Goal: Task Accomplishment & Management: Complete application form

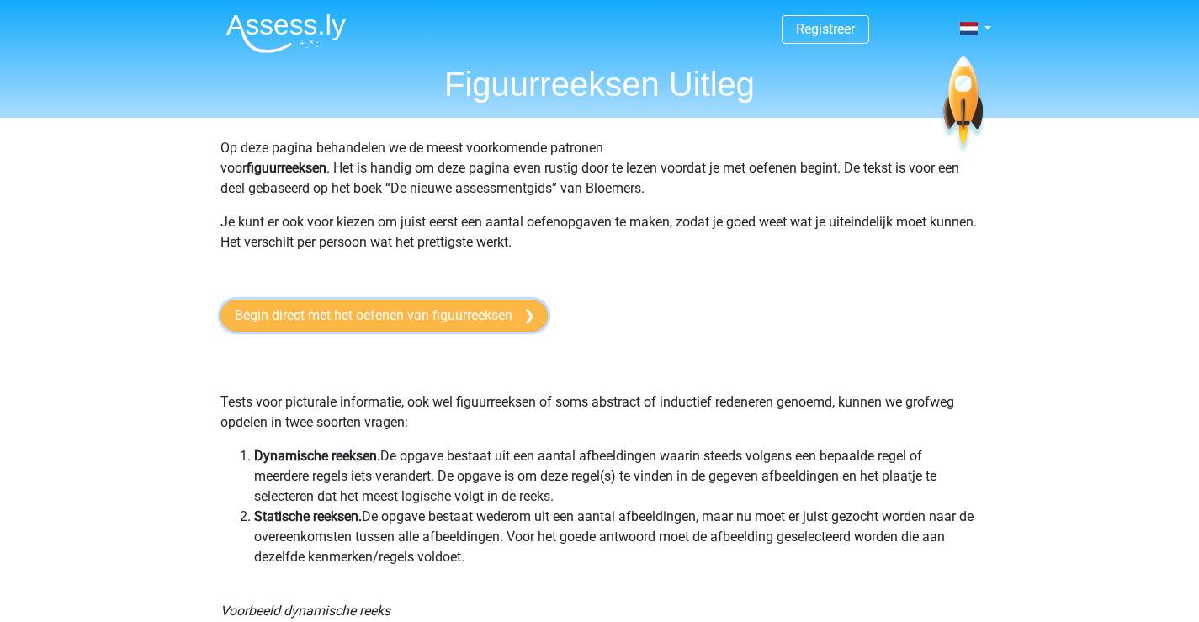
click at [262, 328] on link "Begin direct met het oefenen van figuurreeksen" at bounding box center [383, 316] width 327 height 32
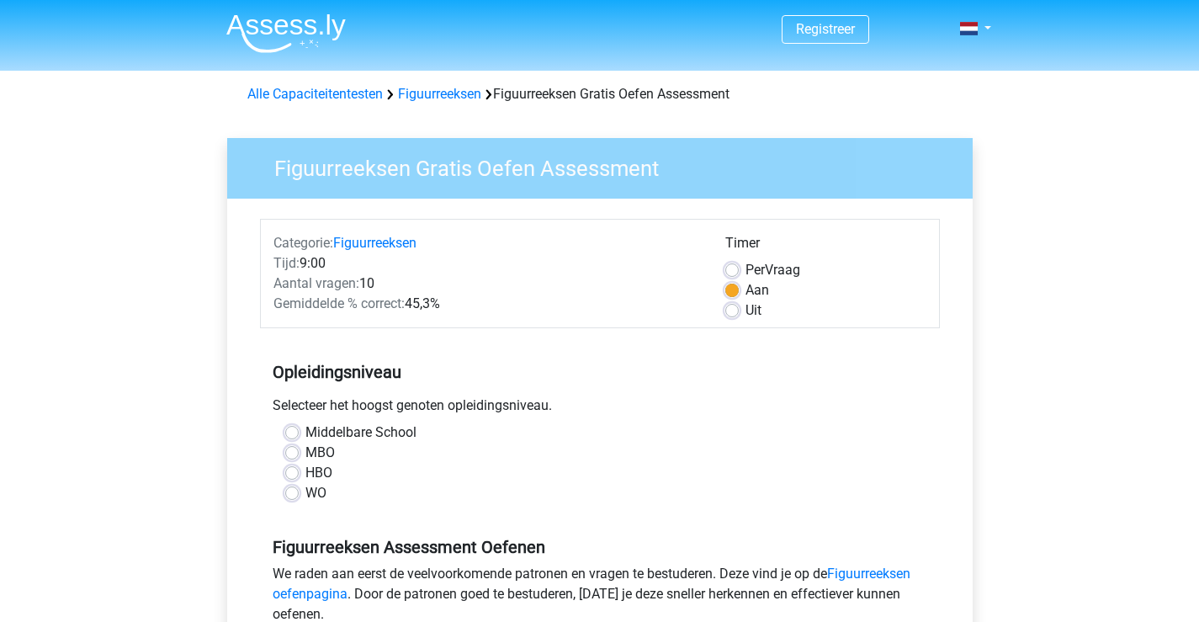
click at [305, 487] on label "WO" at bounding box center [315, 493] width 21 height 20
click at [293, 487] on input "WO" at bounding box center [291, 491] width 13 height 17
radio input "true"
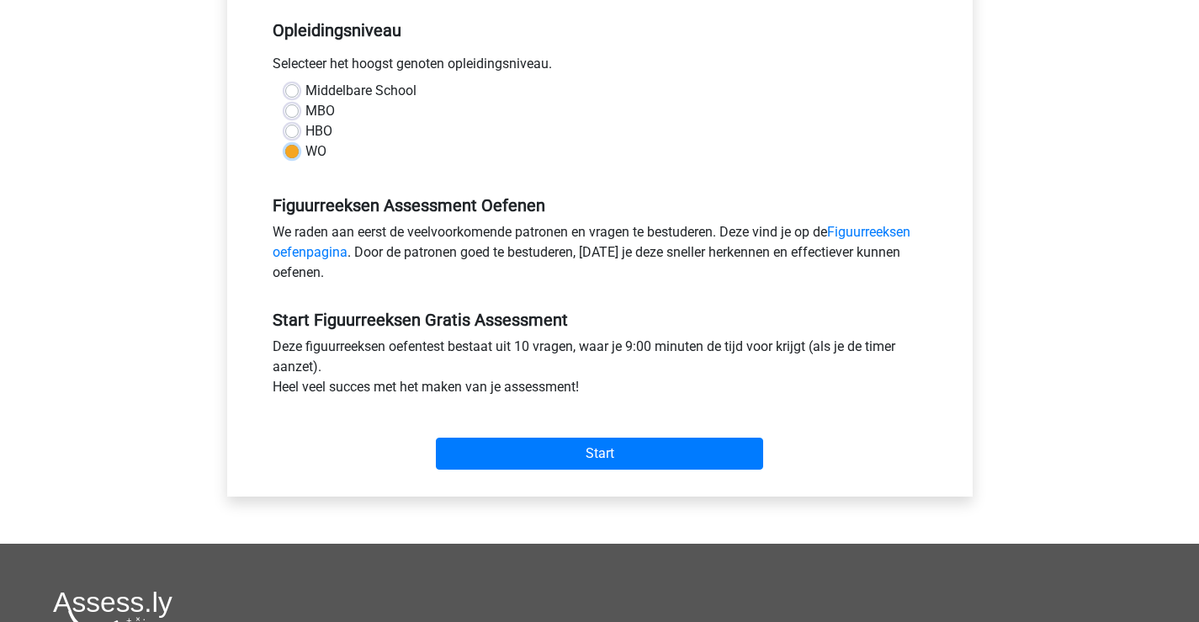
scroll to position [342, 0]
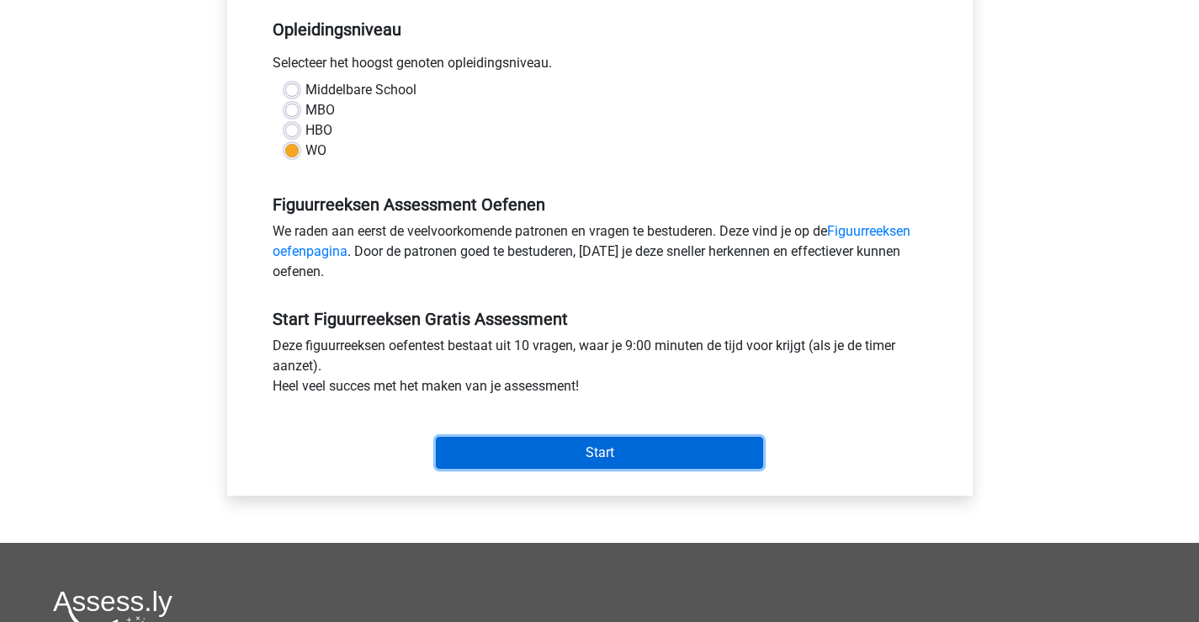
click at [568, 464] on input "Start" at bounding box center [599, 453] width 327 height 32
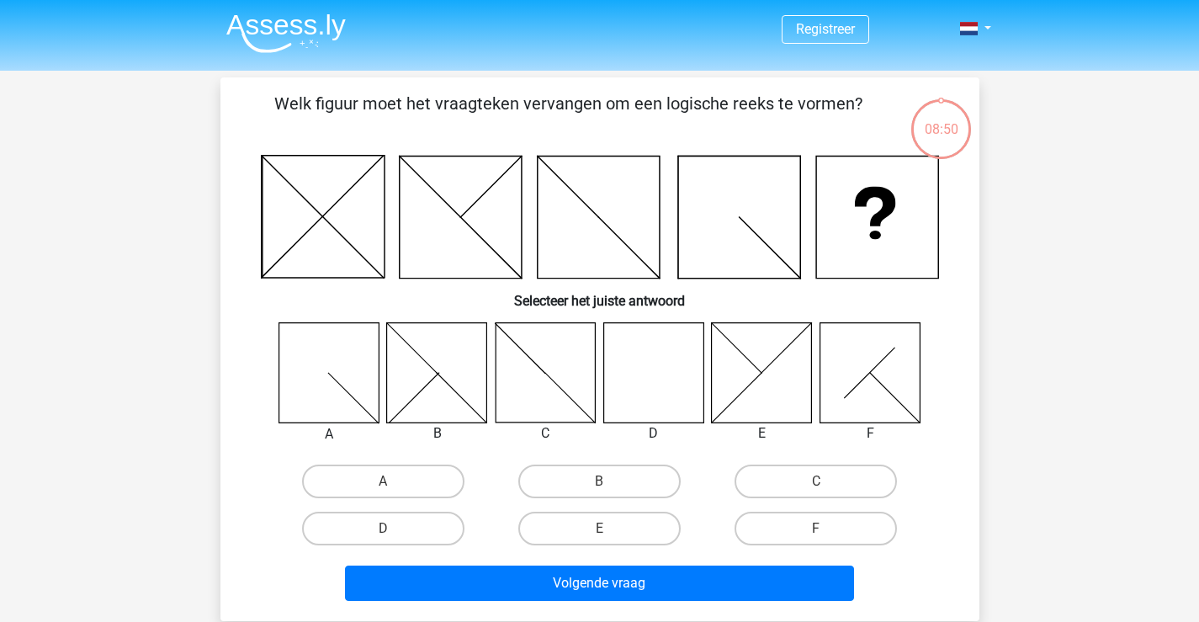
click at [659, 379] on icon at bounding box center [653, 372] width 100 height 100
click at [379, 528] on label "D" at bounding box center [383, 529] width 162 height 34
click at [383, 528] on input "D" at bounding box center [388, 533] width 11 height 11
radio input "true"
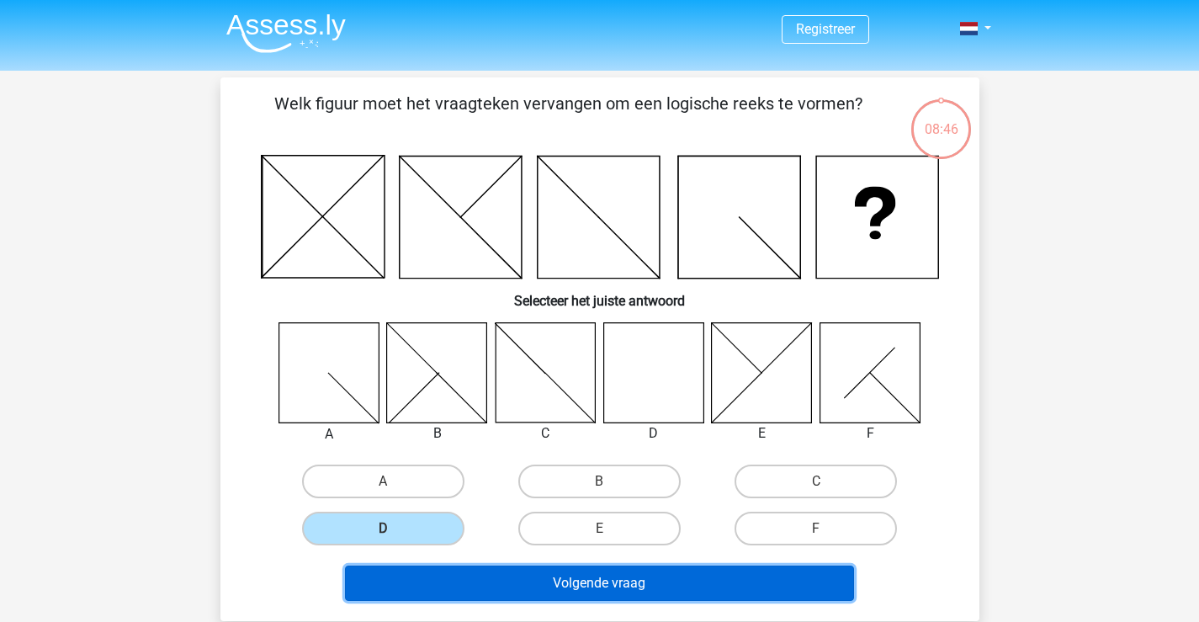
click at [564, 586] on button "Volgende vraag" at bounding box center [599, 582] width 509 height 35
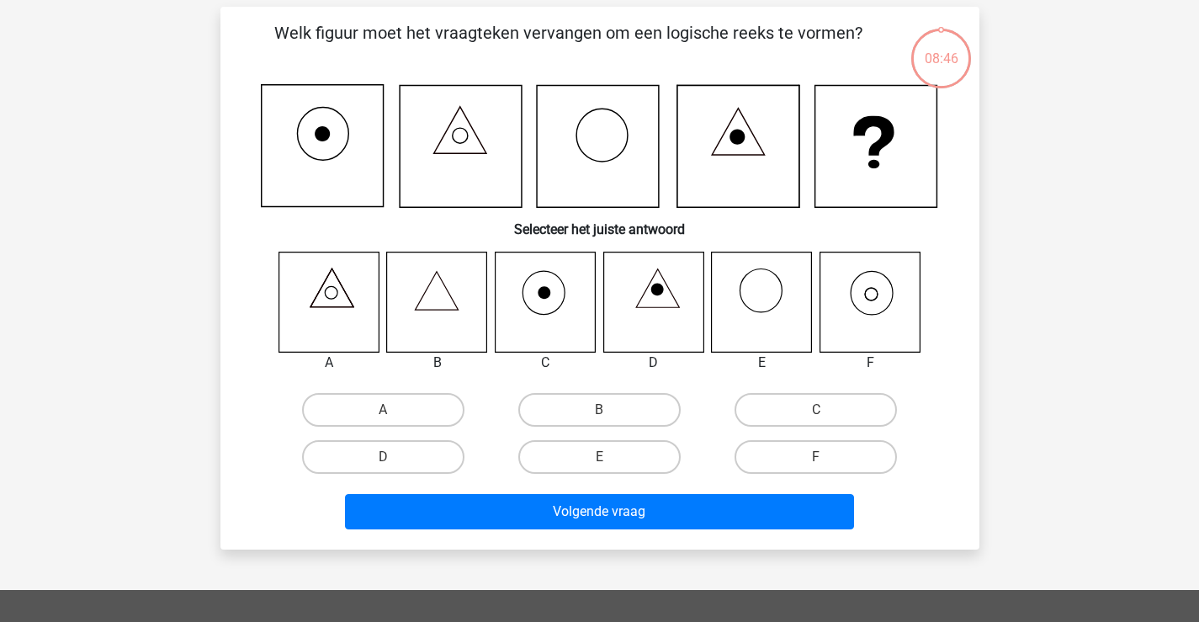
scroll to position [77, 0]
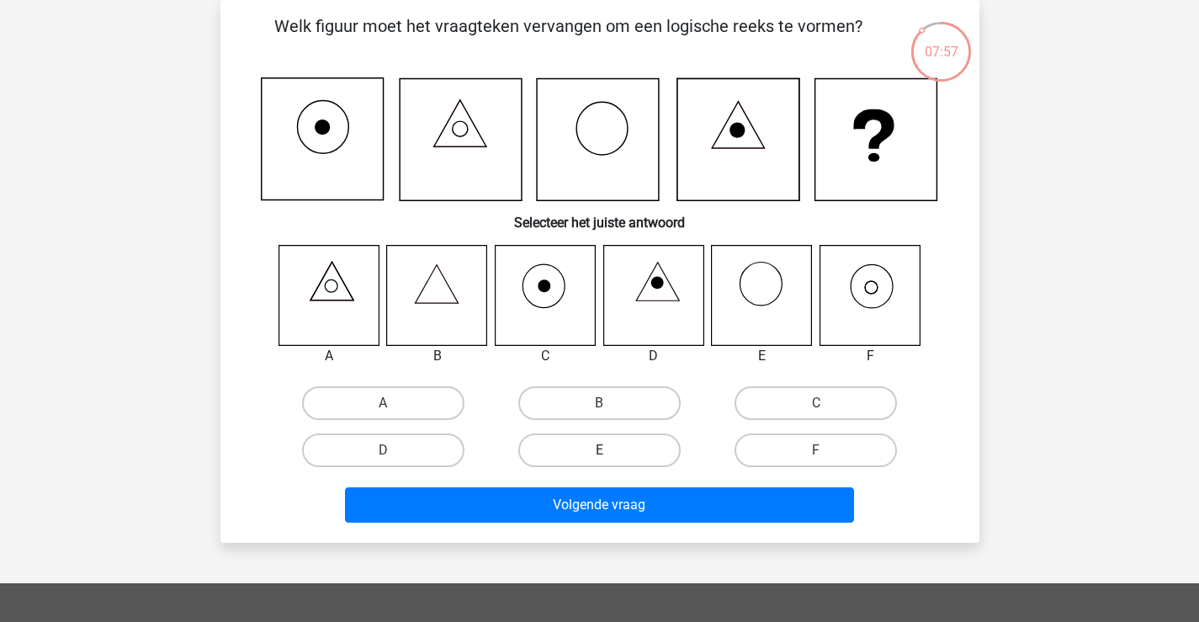
click at [586, 454] on label "E" at bounding box center [599, 450] width 162 height 34
click at [599, 454] on input "E" at bounding box center [604, 455] width 11 height 11
radio input "true"
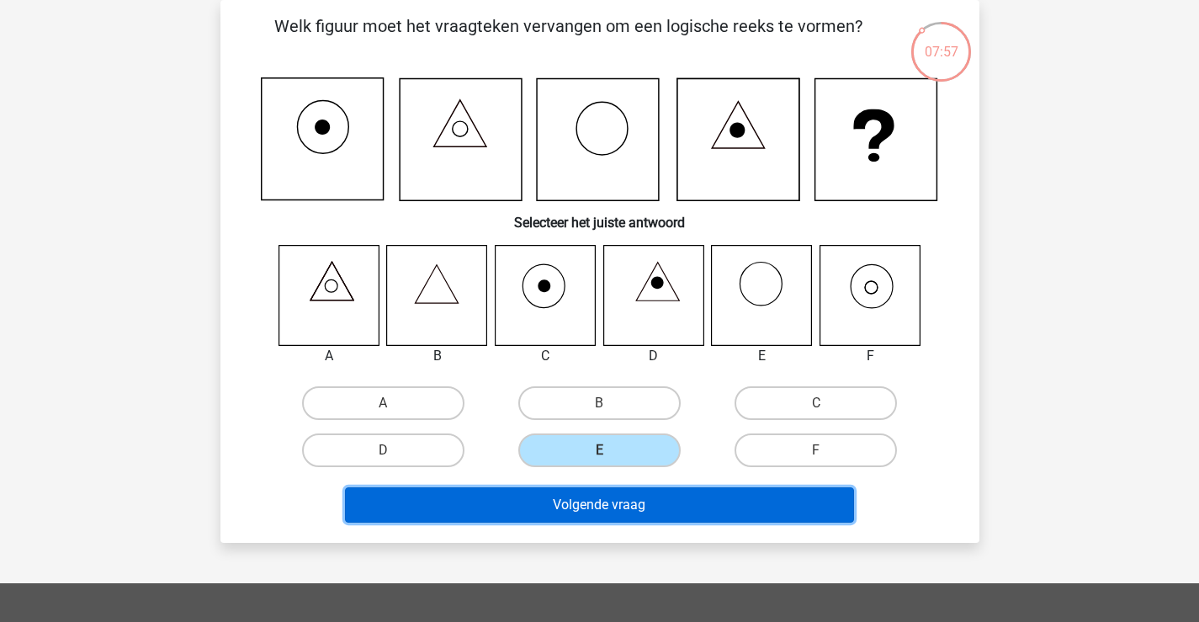
click at [569, 521] on button "Volgende vraag" at bounding box center [599, 504] width 509 height 35
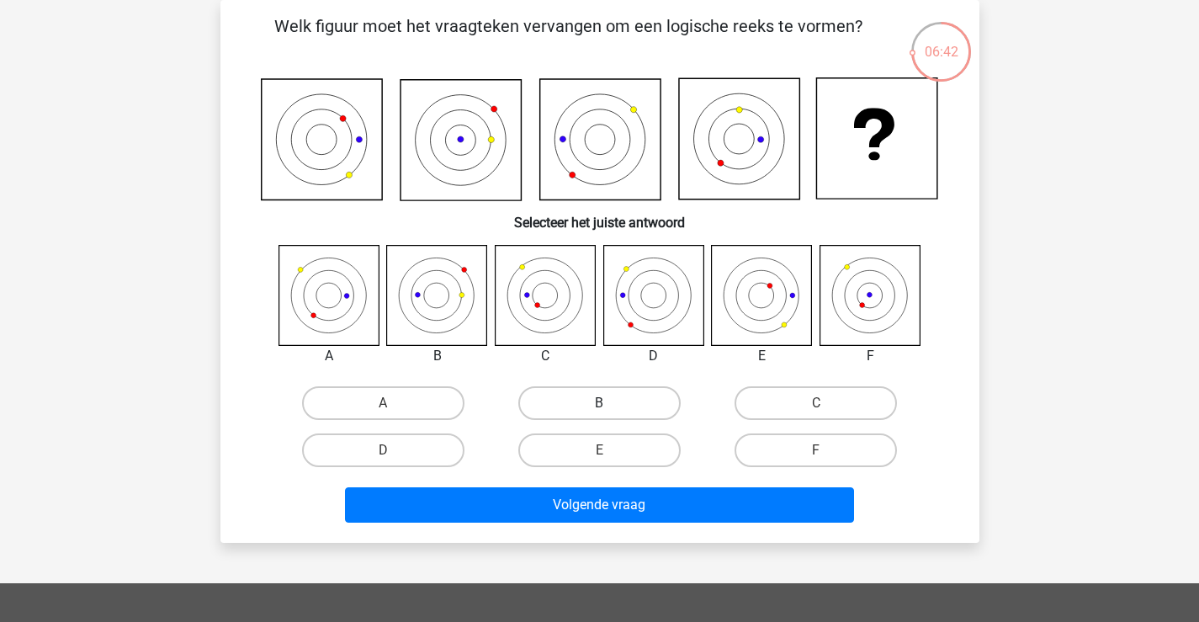
click at [589, 391] on label "B" at bounding box center [599, 403] width 162 height 34
click at [599, 403] on input "B" at bounding box center [604, 408] width 11 height 11
radio input "true"
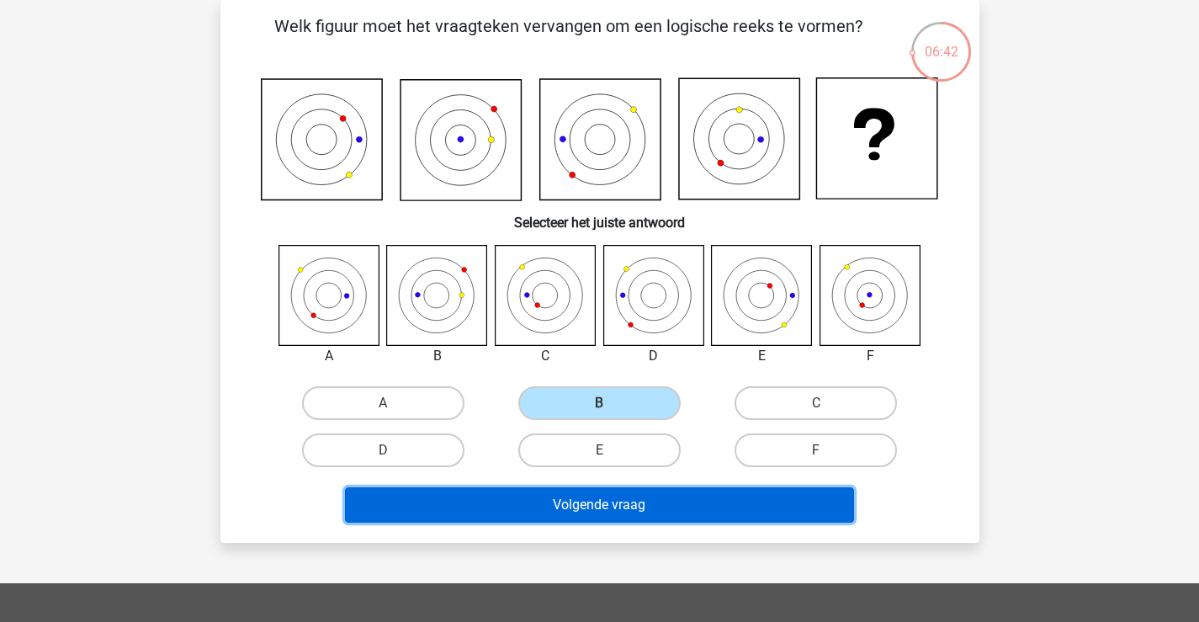
click at [530, 491] on button "Volgende vraag" at bounding box center [599, 504] width 509 height 35
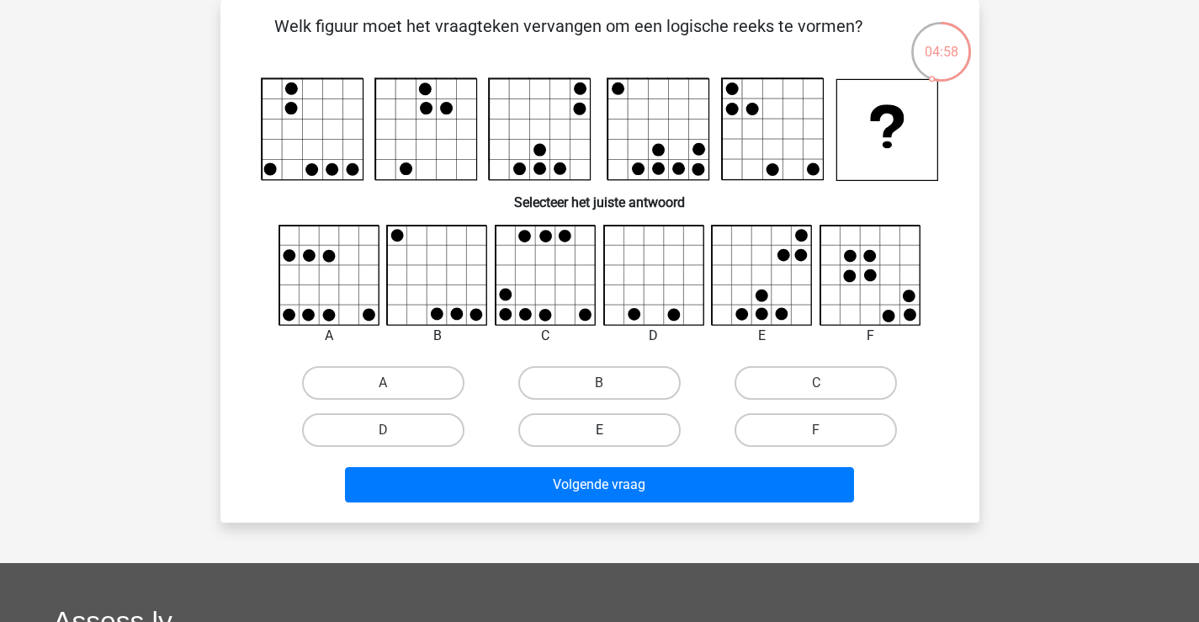
click at [581, 431] on label "E" at bounding box center [599, 430] width 162 height 34
click at [599, 431] on input "E" at bounding box center [604, 435] width 11 height 11
radio input "true"
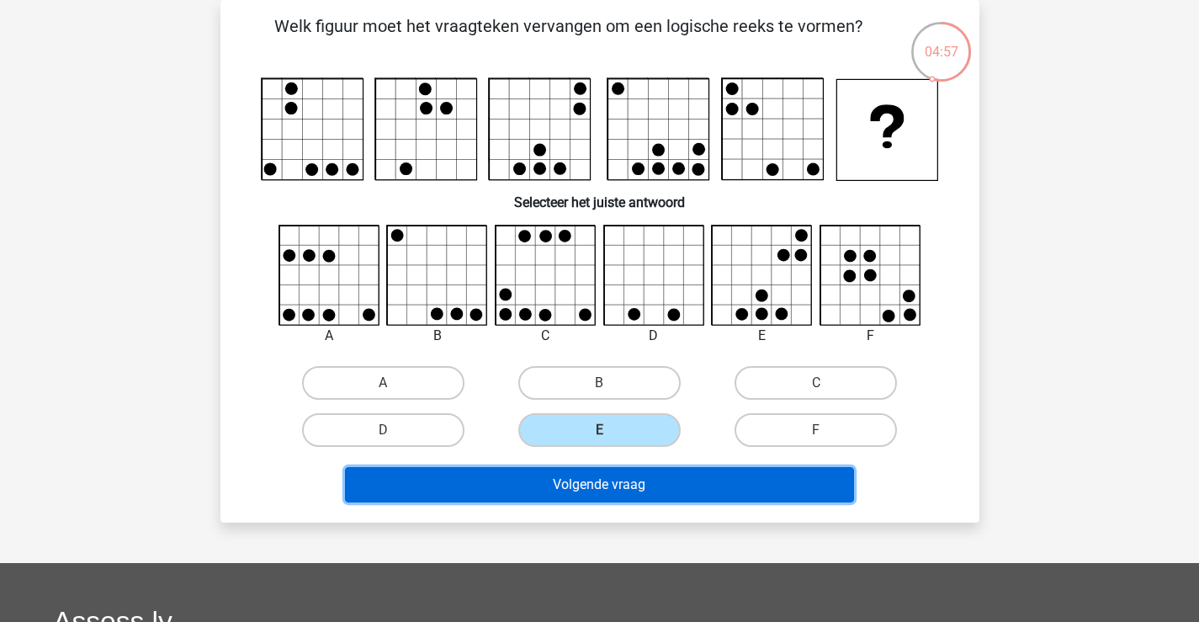
click at [585, 491] on button "Volgende vraag" at bounding box center [599, 484] width 509 height 35
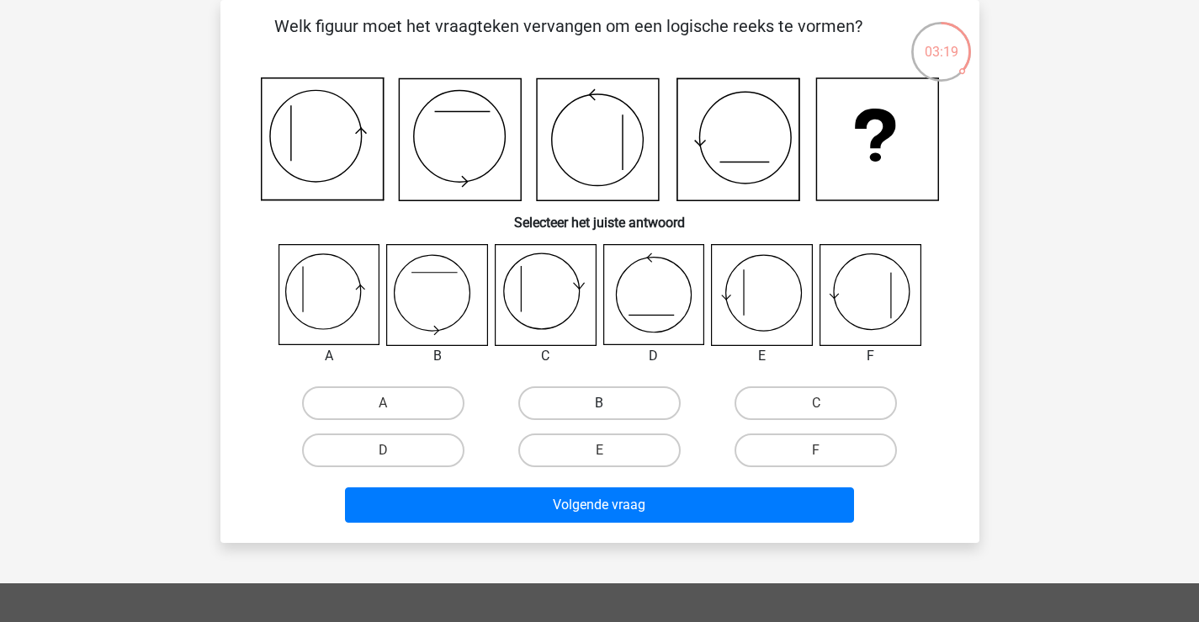
click at [597, 401] on label "B" at bounding box center [599, 403] width 162 height 34
click at [599, 403] on input "B" at bounding box center [604, 408] width 11 height 11
radio input "true"
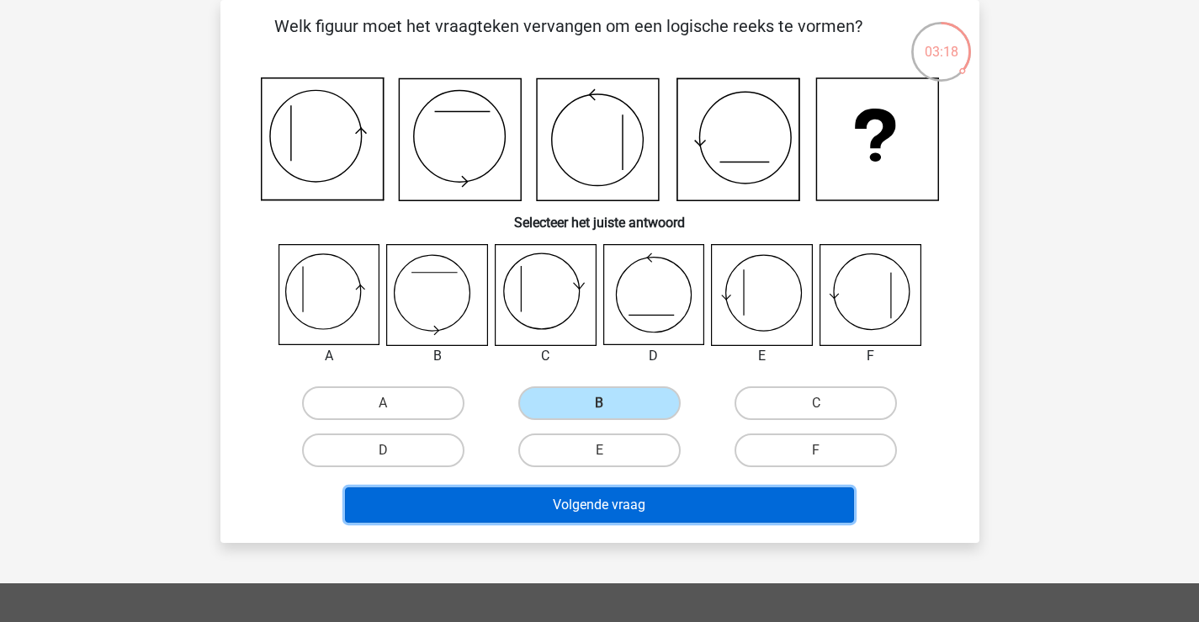
click at [569, 499] on button "Volgende vraag" at bounding box center [599, 504] width 509 height 35
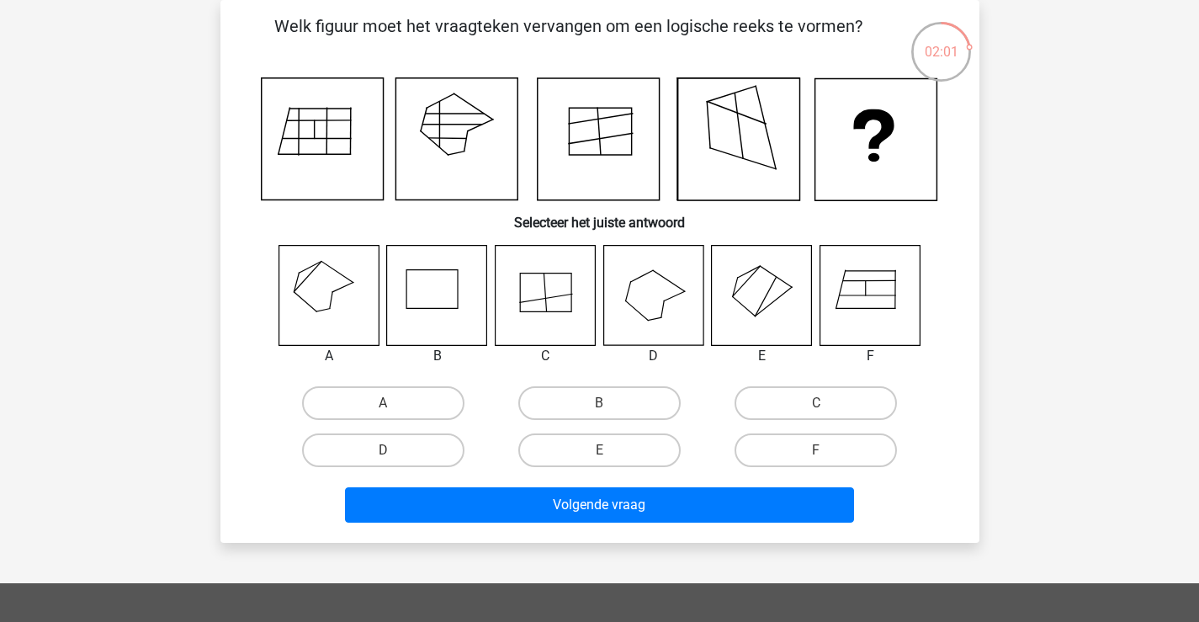
click at [753, 307] on icon at bounding box center [762, 295] width 100 height 100
click at [595, 453] on label "E" at bounding box center [599, 450] width 162 height 34
click at [599, 453] on input "E" at bounding box center [604, 455] width 11 height 11
radio input "true"
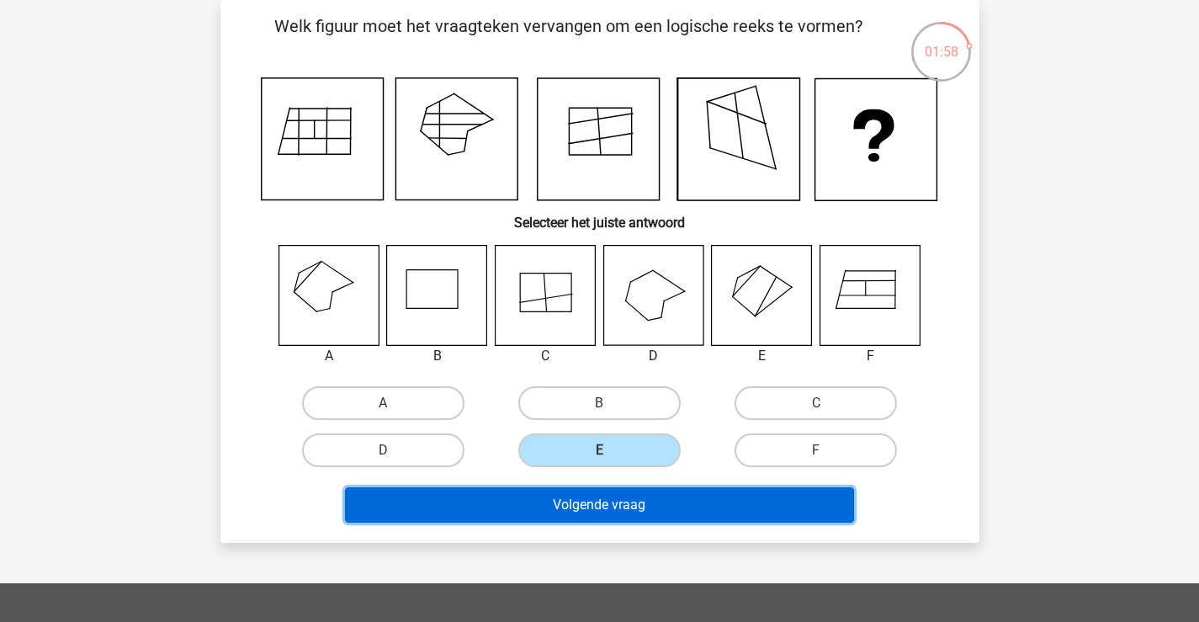
click at [588, 507] on button "Volgende vraag" at bounding box center [599, 504] width 509 height 35
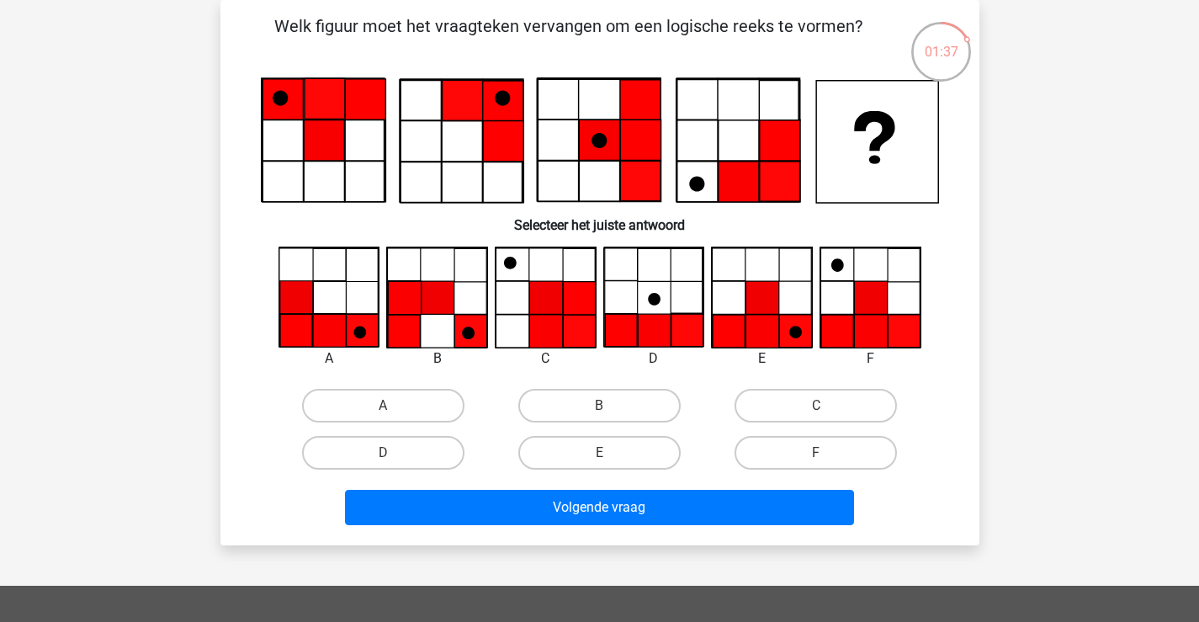
click at [601, 454] on input "E" at bounding box center [604, 458] width 11 height 11
radio input "true"
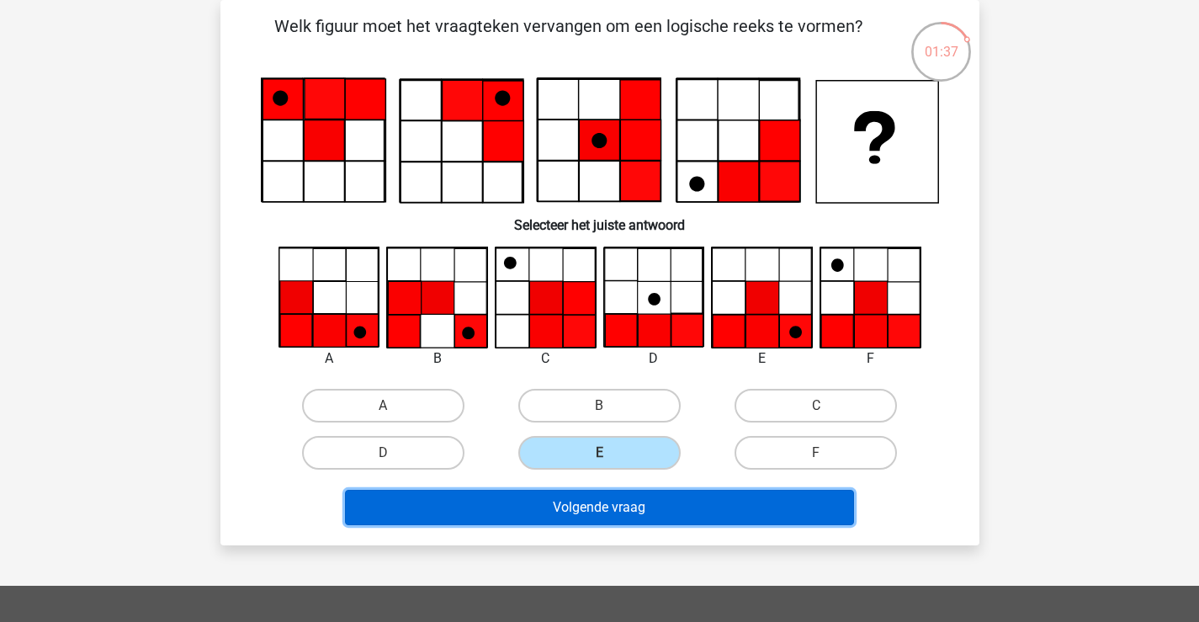
click at [598, 509] on button "Volgende vraag" at bounding box center [599, 507] width 509 height 35
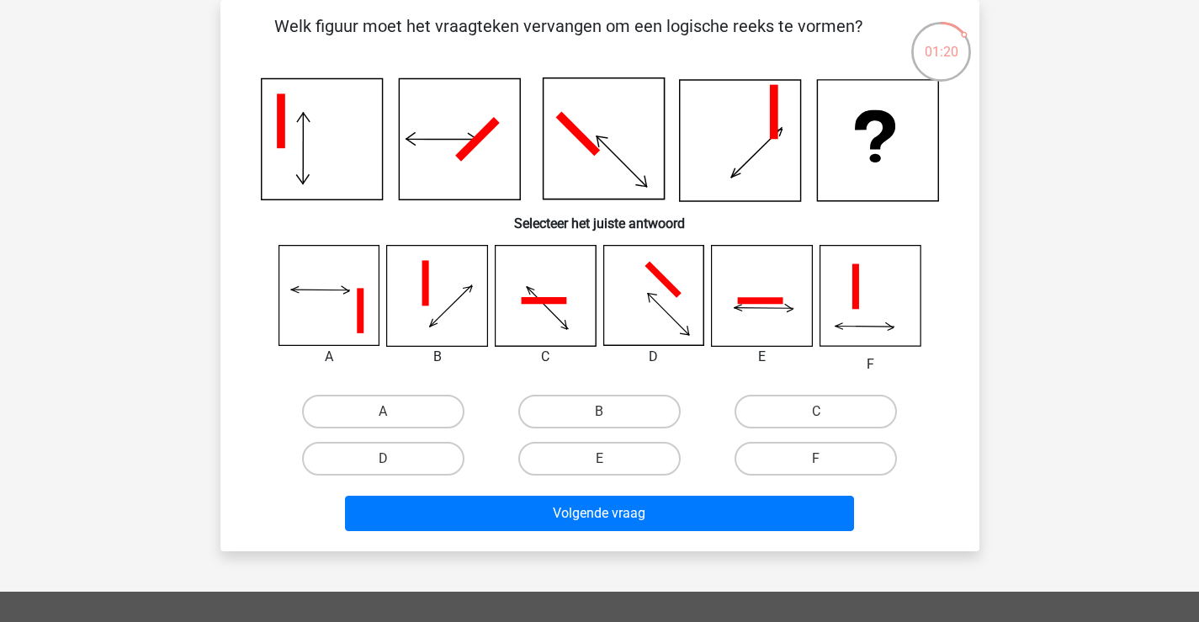
click at [389, 462] on input "D" at bounding box center [388, 464] width 11 height 11
radio input "true"
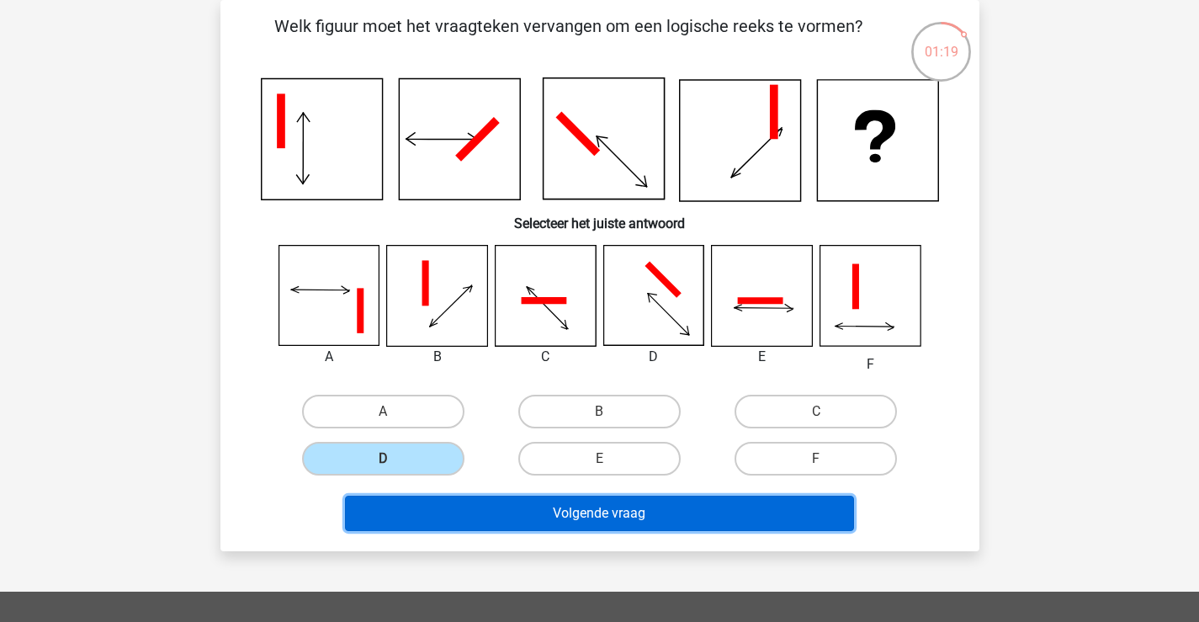
click at [585, 516] on button "Volgende vraag" at bounding box center [599, 513] width 509 height 35
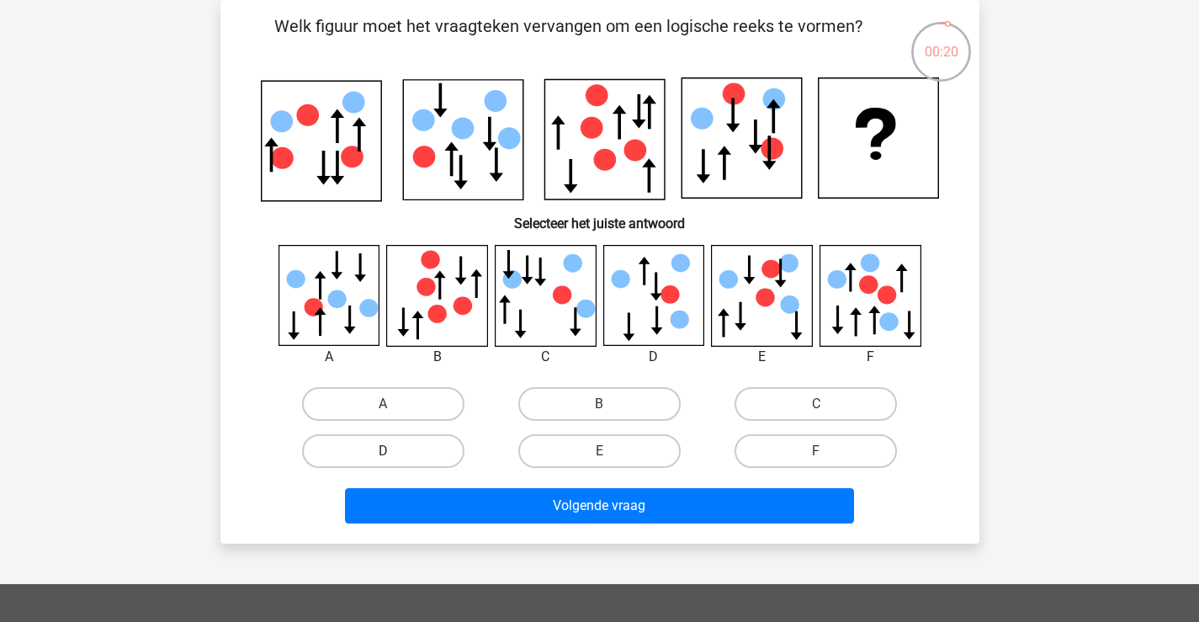
click at [371, 448] on label "D" at bounding box center [383, 451] width 162 height 34
click at [383, 451] on input "D" at bounding box center [388, 456] width 11 height 11
radio input "true"
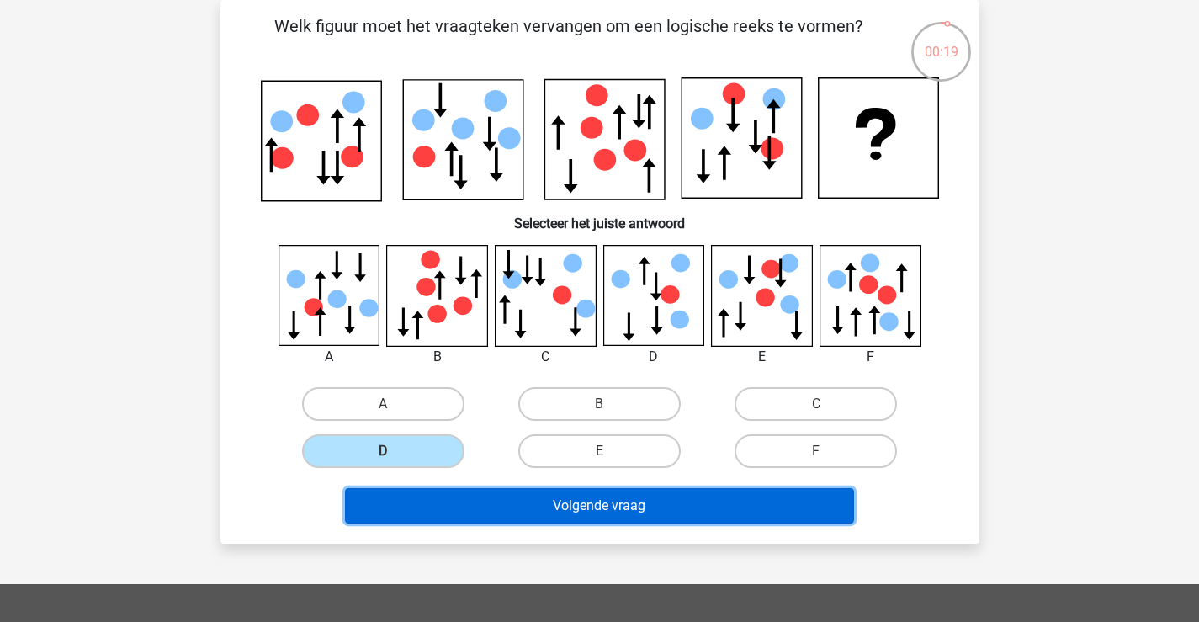
click at [581, 508] on button "Volgende vraag" at bounding box center [599, 505] width 509 height 35
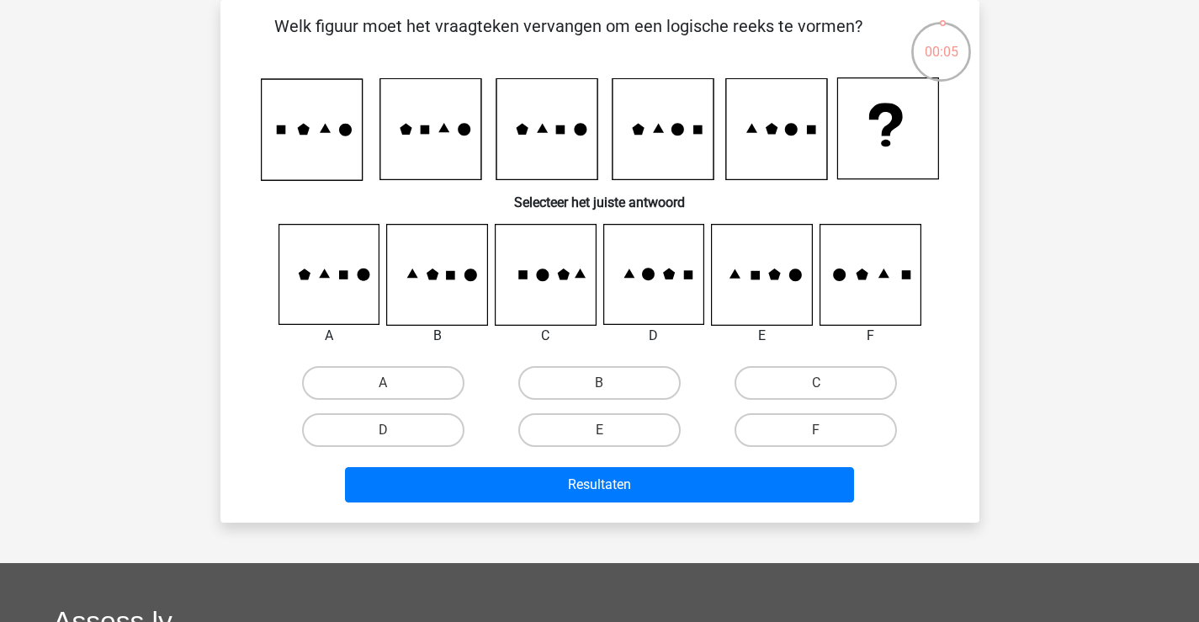
click at [820, 388] on input "C" at bounding box center [821, 388] width 11 height 11
radio input "true"
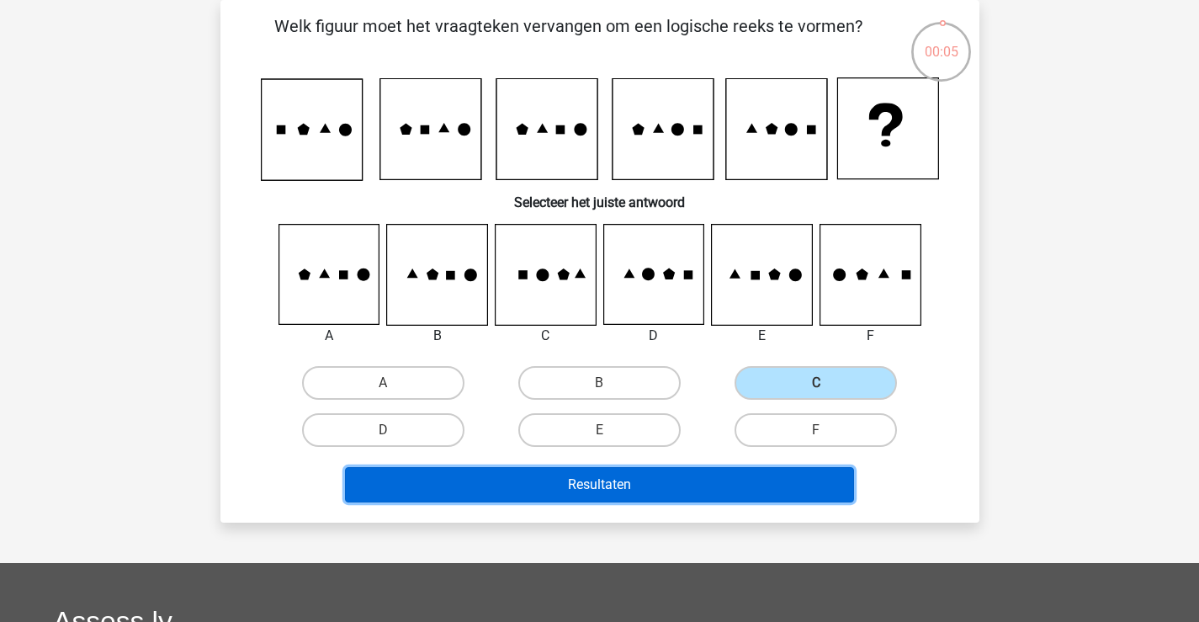
click at [643, 488] on button "Resultaten" at bounding box center [599, 484] width 509 height 35
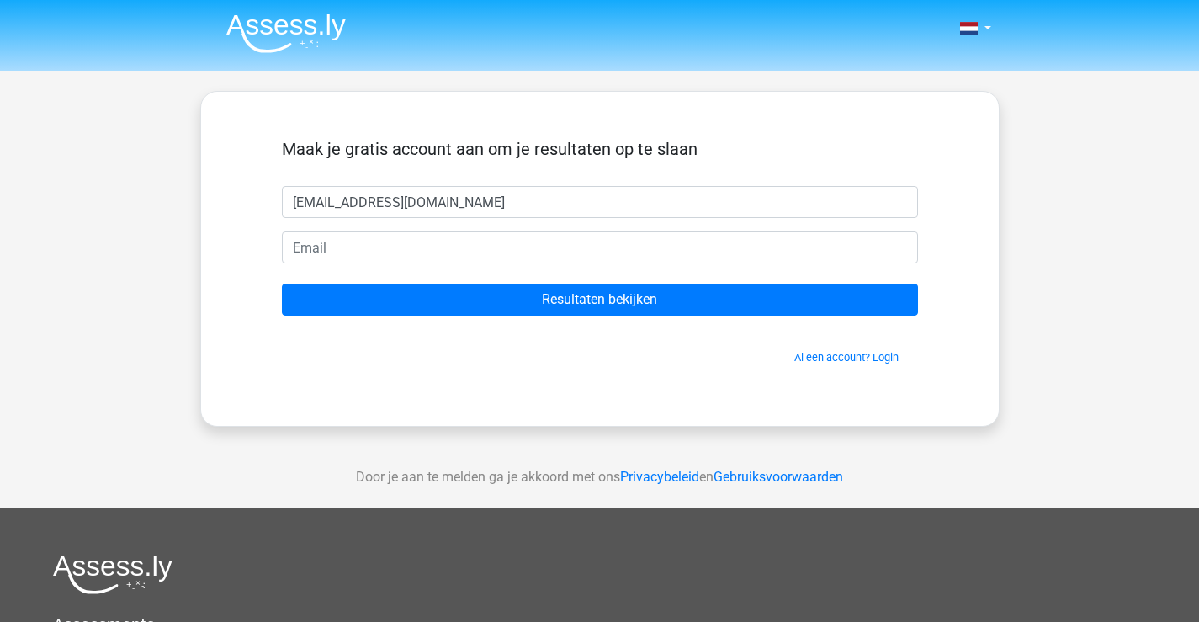
type input "[PERSON_NAME][EMAIL_ADDRESS][DOMAIN_NAME]"
drag, startPoint x: 495, startPoint y: 200, endPoint x: 170, endPoint y: 194, distance: 324.8
click at [170, 194] on div "Nederlands English" at bounding box center [599, 476] width 1199 height 952
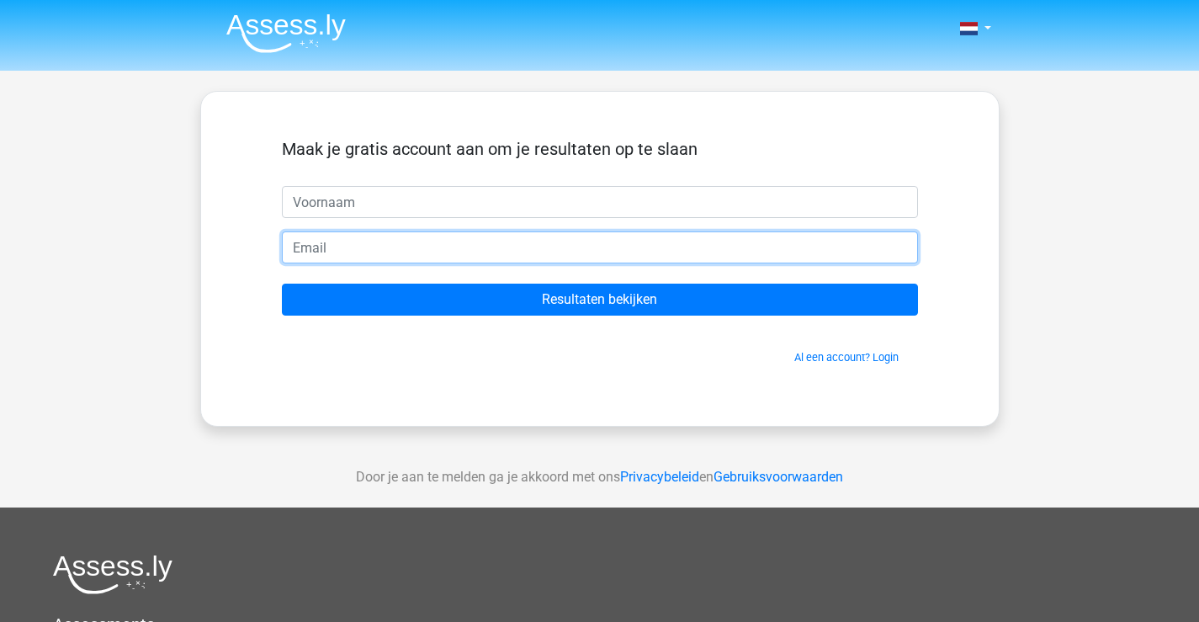
paste input "bramsebrechts@hotmail.com"
type input "bramsebrechts@hotmail.com"
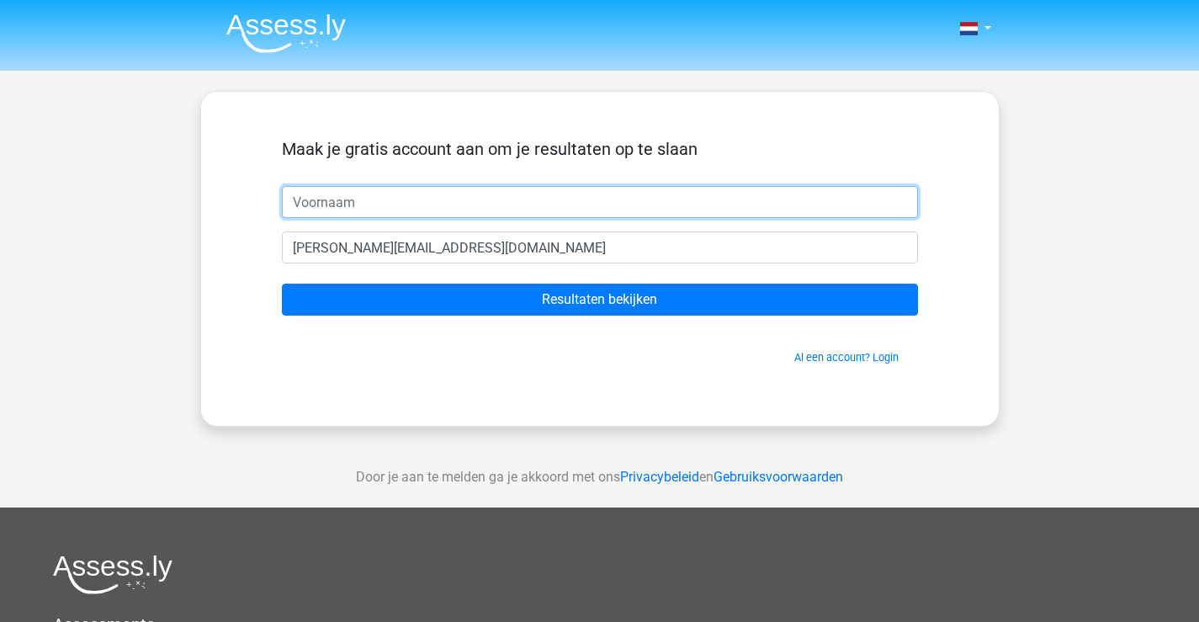
click at [323, 197] on input "text" at bounding box center [600, 202] width 636 height 32
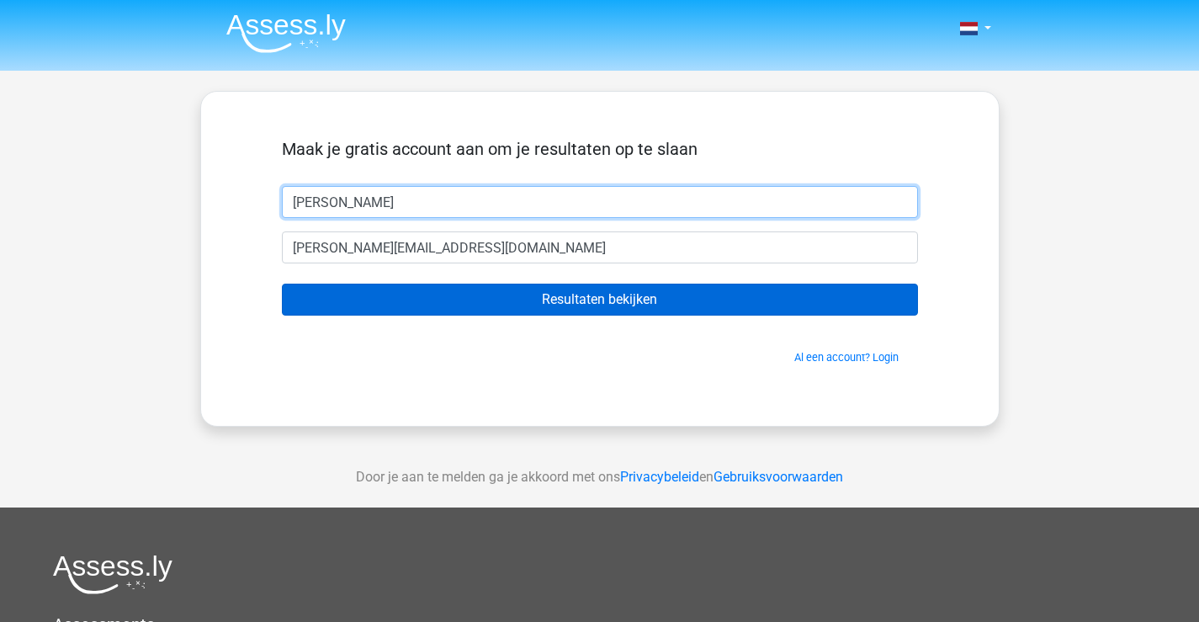
type input "bram"
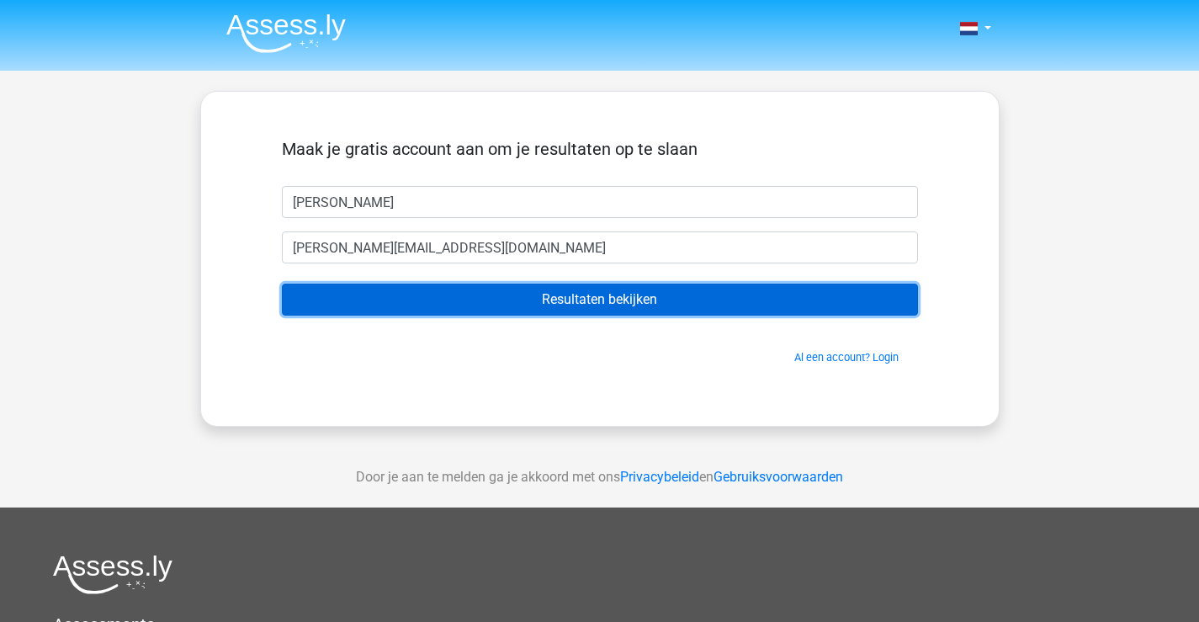
click at [517, 295] on input "Resultaten bekijken" at bounding box center [600, 300] width 636 height 32
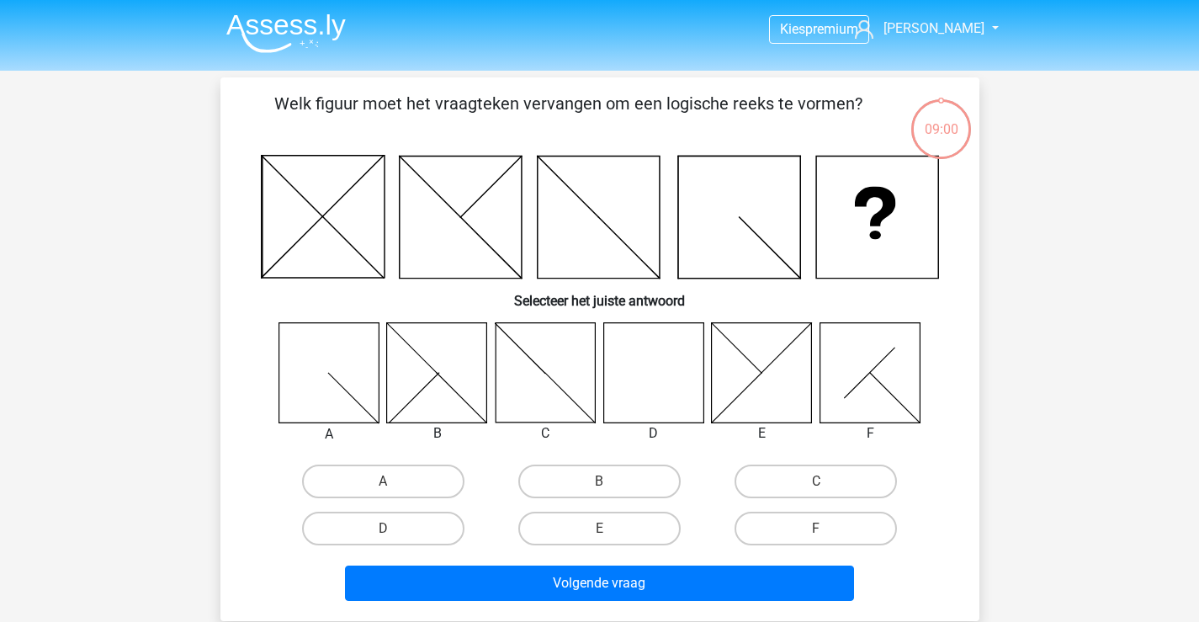
scroll to position [77, 0]
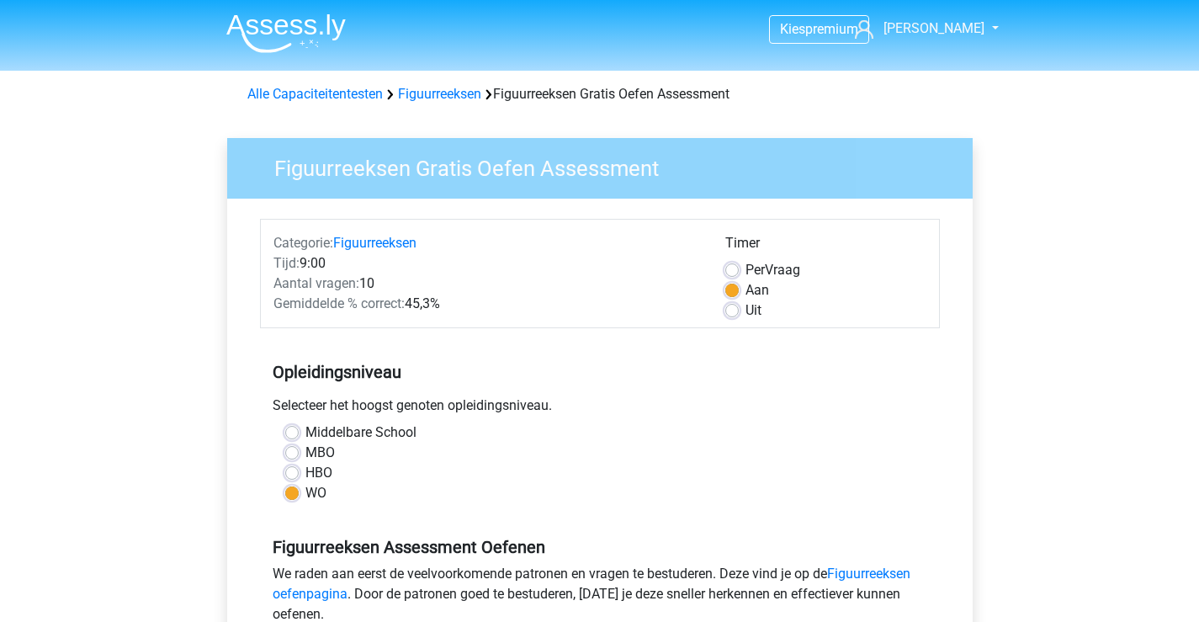
scroll to position [342, 0]
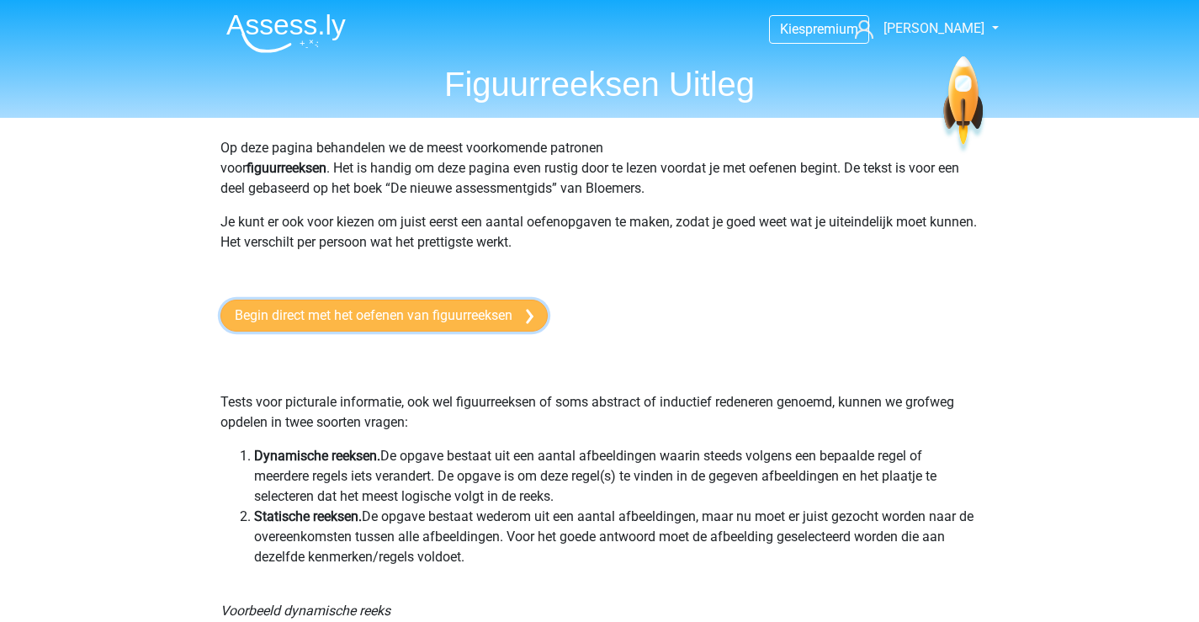
click at [350, 320] on link "Begin direct met het oefenen van figuurreeksen" at bounding box center [383, 316] width 327 height 32
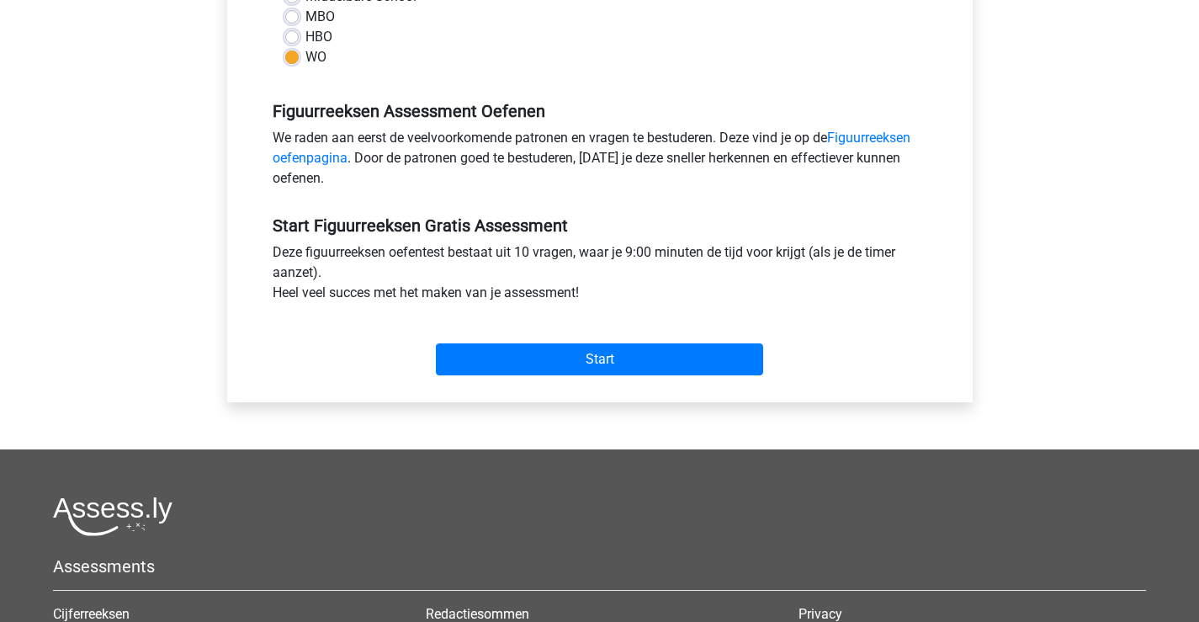
scroll to position [459, 0]
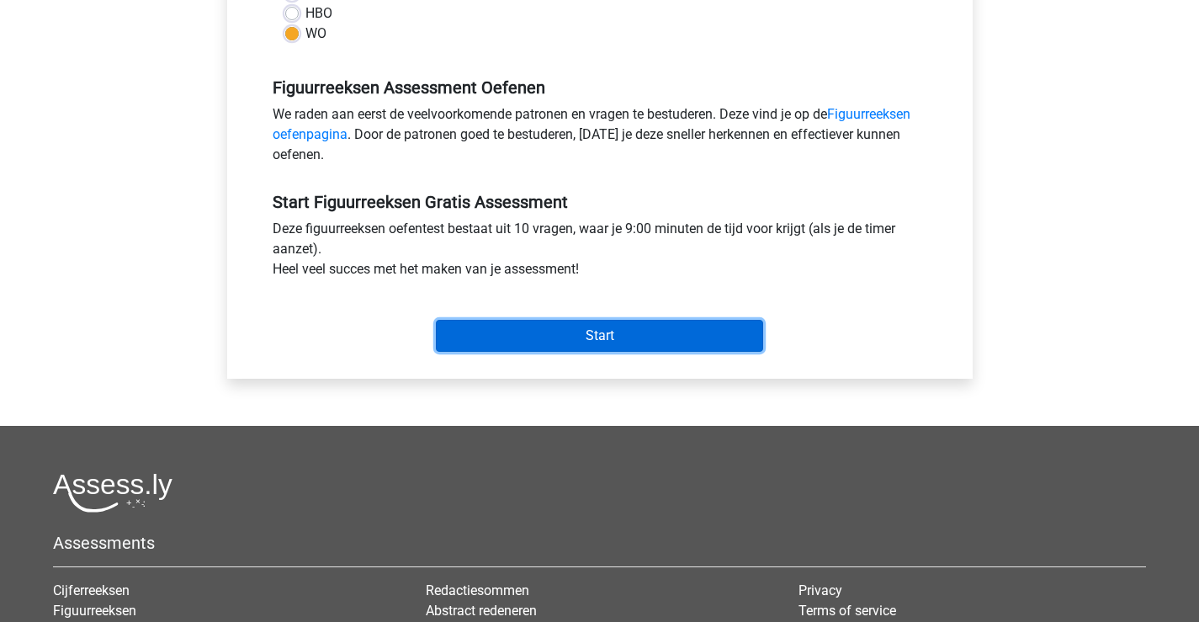
click at [642, 333] on input "Start" at bounding box center [599, 336] width 327 height 32
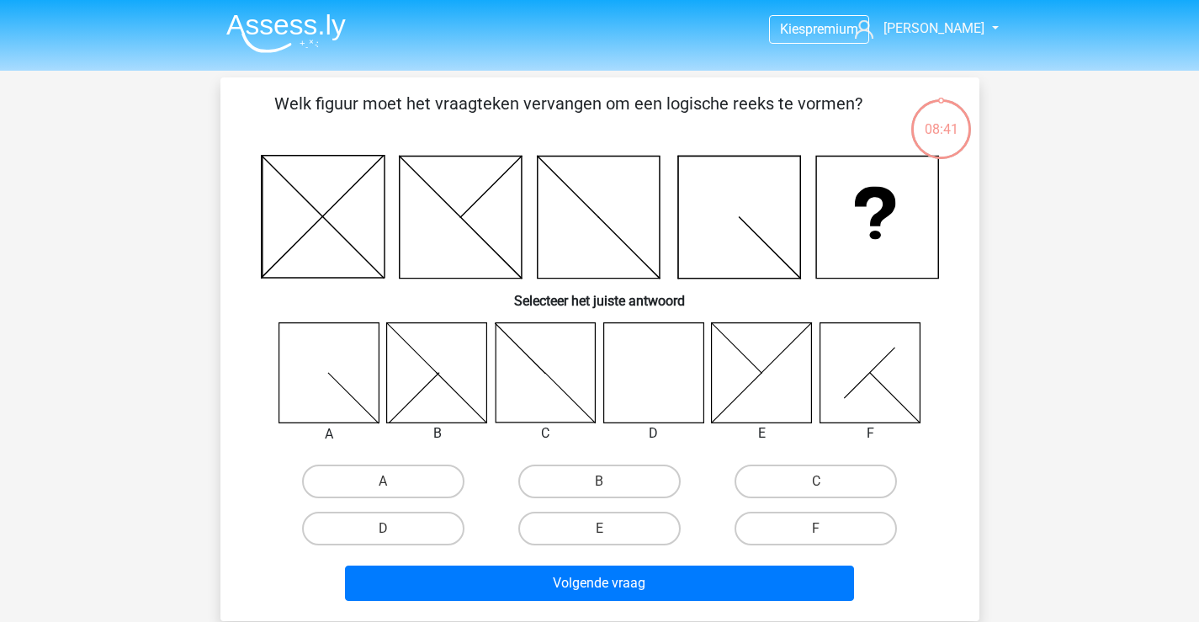
click at [656, 377] on icon at bounding box center [653, 372] width 100 height 100
click at [394, 521] on label "D" at bounding box center [383, 529] width 162 height 34
click at [394, 528] on input "D" at bounding box center [388, 533] width 11 height 11
radio input "true"
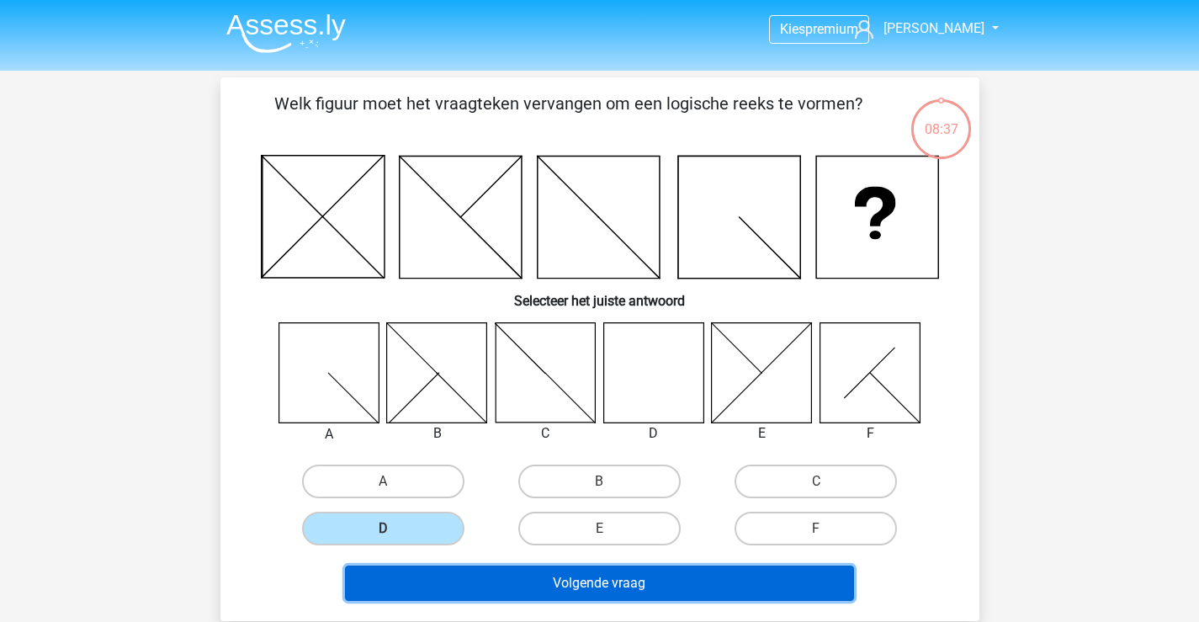
click at [607, 584] on button "Volgende vraag" at bounding box center [599, 582] width 509 height 35
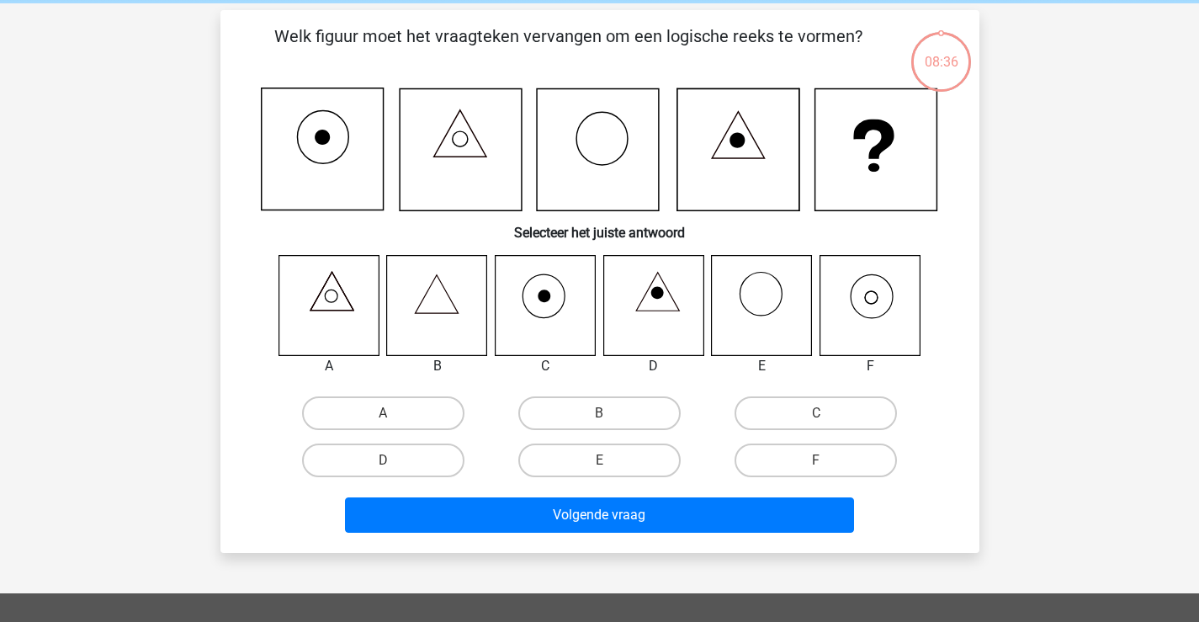
scroll to position [77, 0]
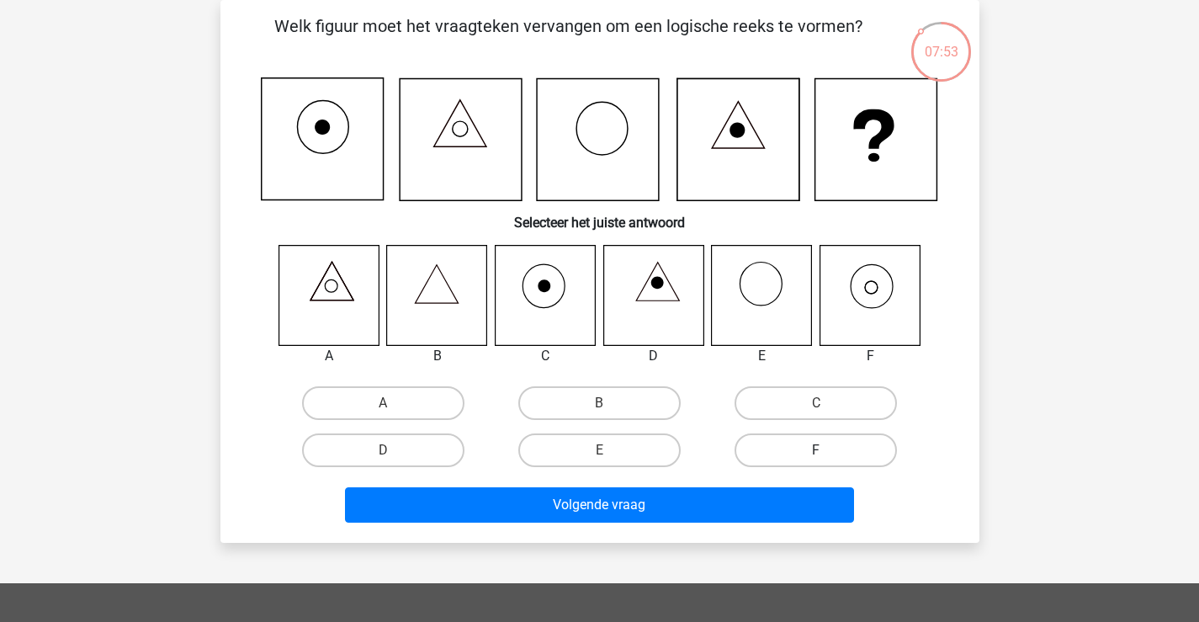
click at [835, 459] on label "F" at bounding box center [816, 450] width 162 height 34
click at [827, 459] on input "F" at bounding box center [821, 455] width 11 height 11
radio input "true"
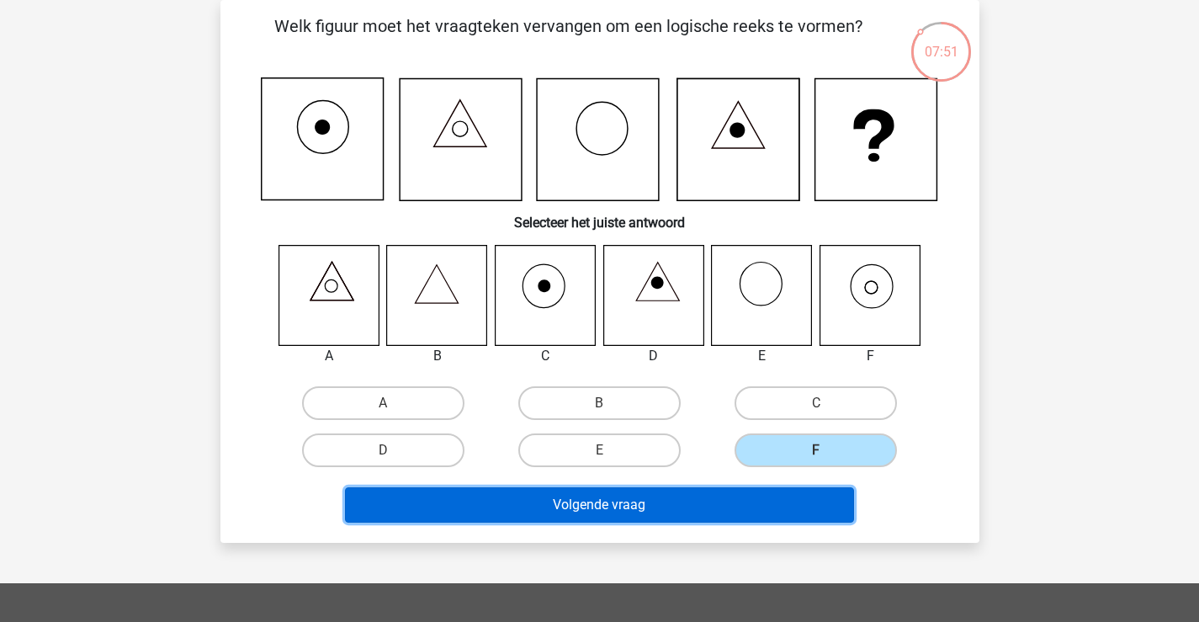
click at [698, 502] on button "Volgende vraag" at bounding box center [599, 504] width 509 height 35
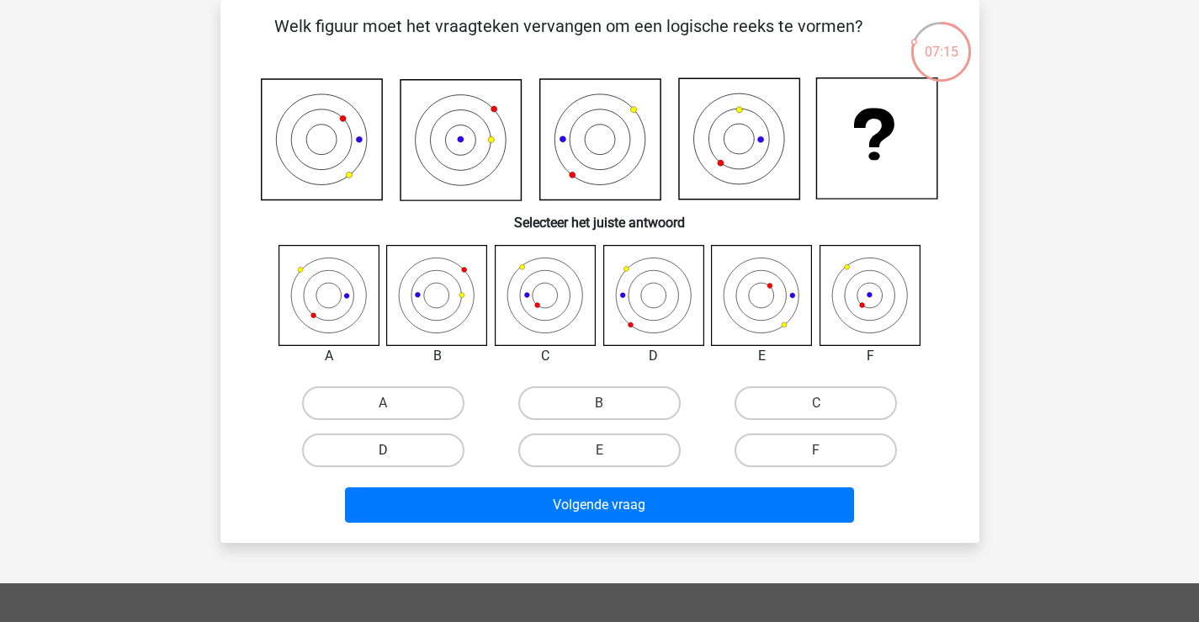
click at [459, 455] on label "D" at bounding box center [383, 450] width 162 height 34
click at [394, 455] on input "D" at bounding box center [388, 455] width 11 height 11
radio input "true"
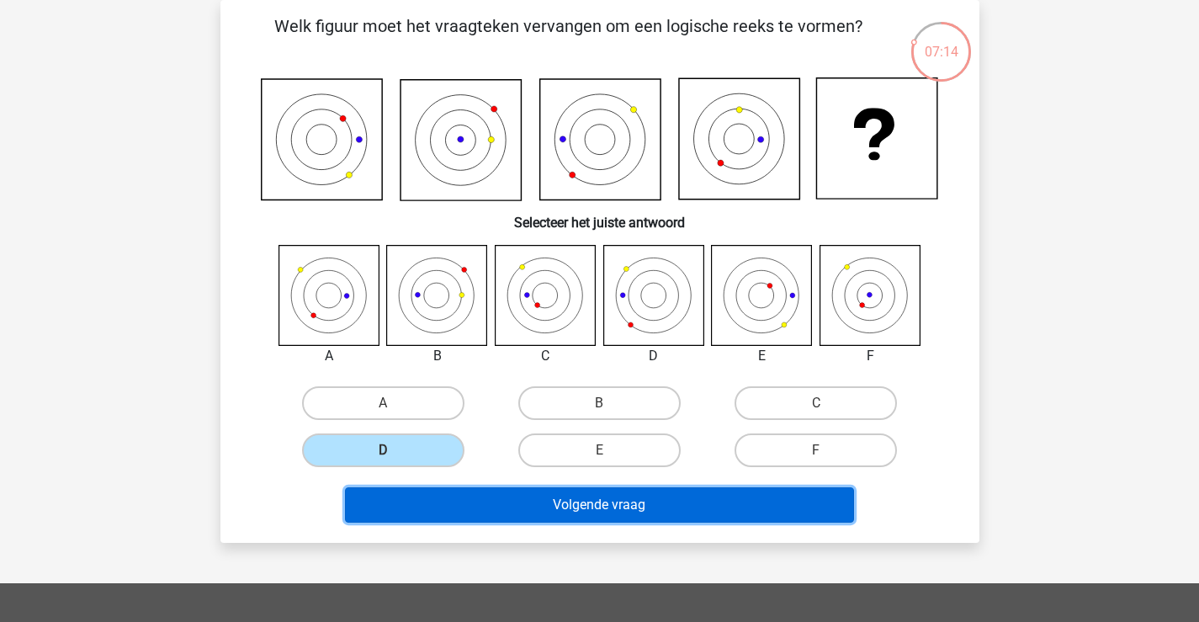
click at [565, 499] on button "Volgende vraag" at bounding box center [599, 504] width 509 height 35
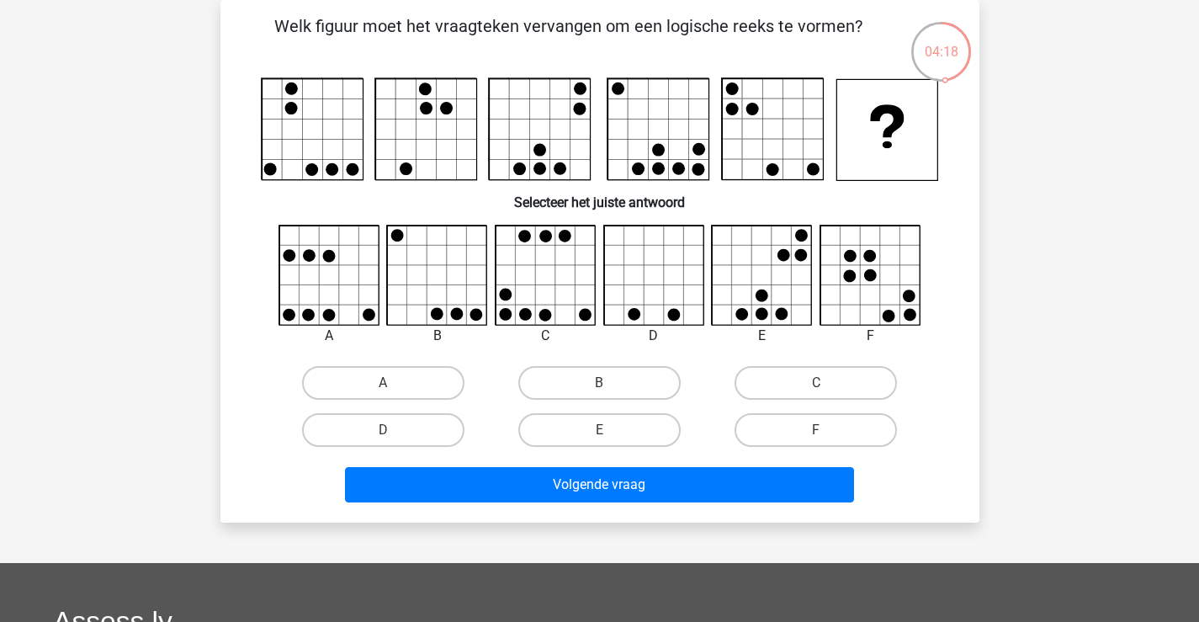
click at [861, 275] on icon at bounding box center [870, 275] width 100 height 100
click at [825, 414] on label "F" at bounding box center [816, 430] width 162 height 34
click at [825, 430] on input "F" at bounding box center [821, 435] width 11 height 11
radio input "true"
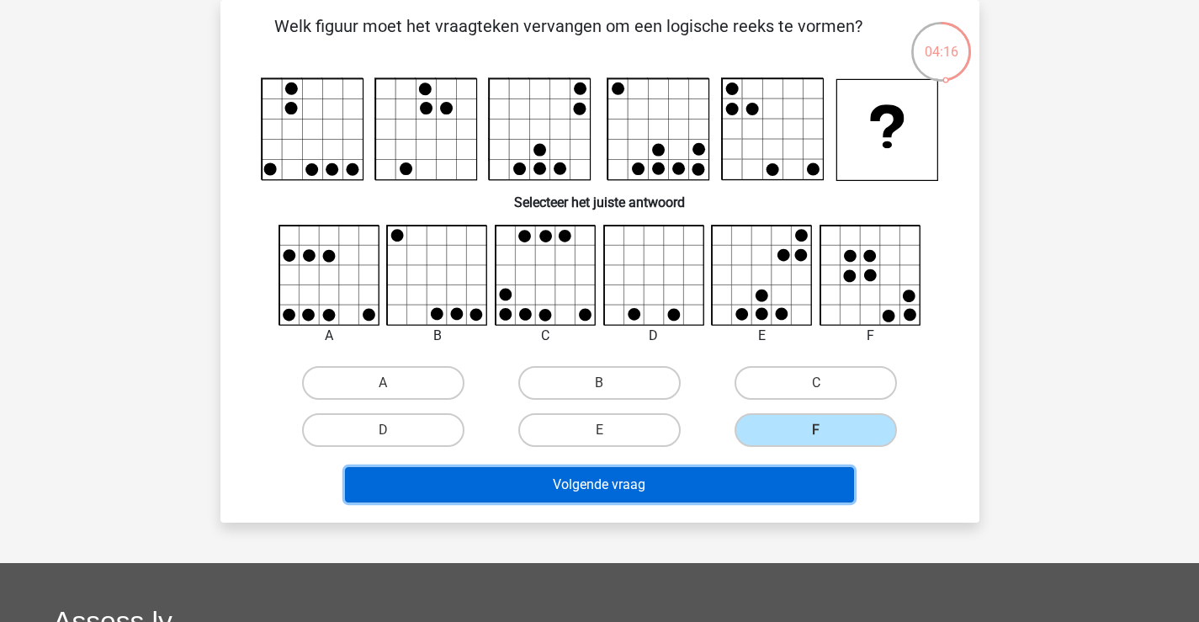
click at [744, 485] on button "Volgende vraag" at bounding box center [599, 484] width 509 height 35
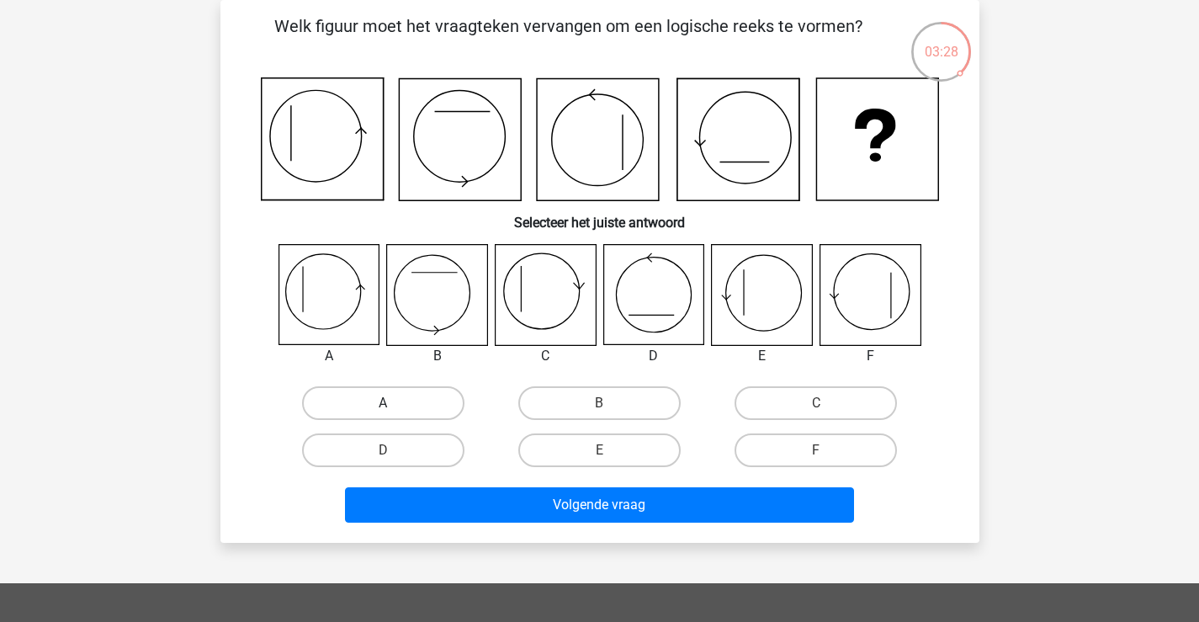
click at [451, 410] on label "A" at bounding box center [383, 403] width 162 height 34
click at [394, 410] on input "A" at bounding box center [388, 408] width 11 height 11
radio input "true"
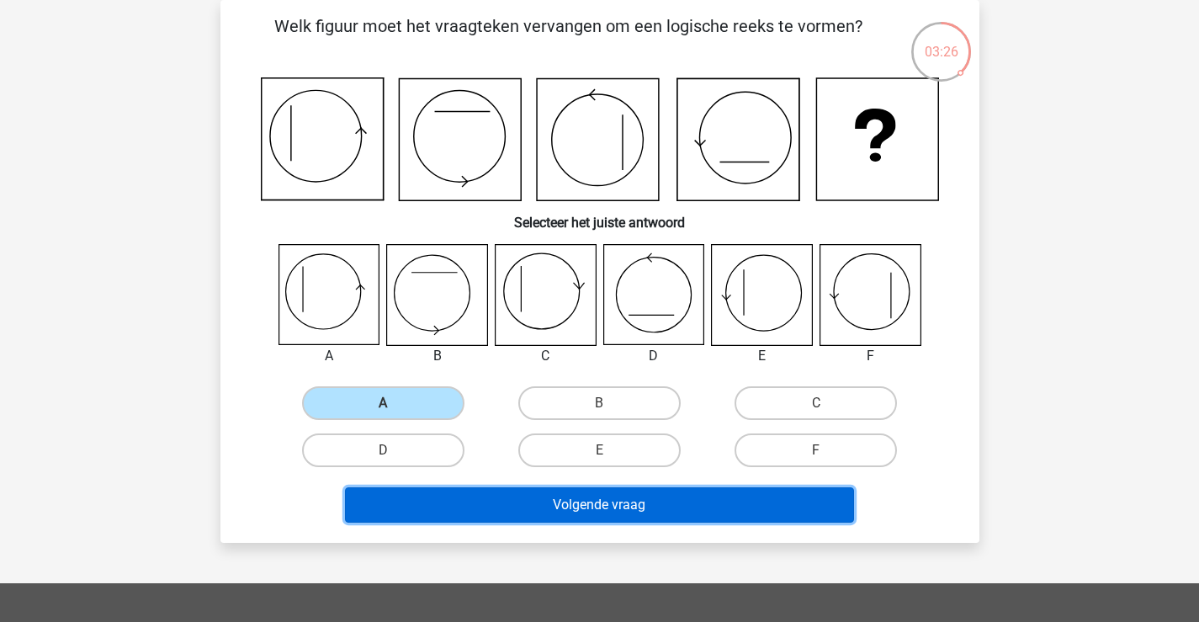
click at [590, 500] on button "Volgende vraag" at bounding box center [599, 504] width 509 height 35
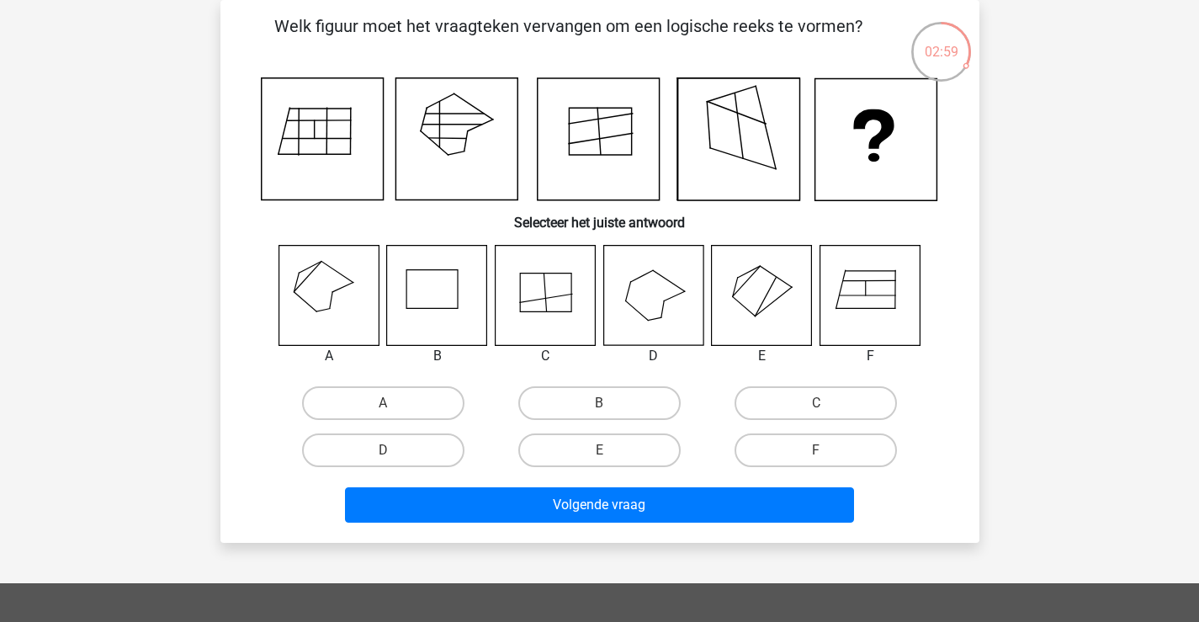
click at [318, 321] on icon at bounding box center [329, 295] width 100 height 100
click at [363, 395] on label "A" at bounding box center [383, 403] width 162 height 34
click at [383, 403] on input "A" at bounding box center [388, 408] width 11 height 11
radio input "true"
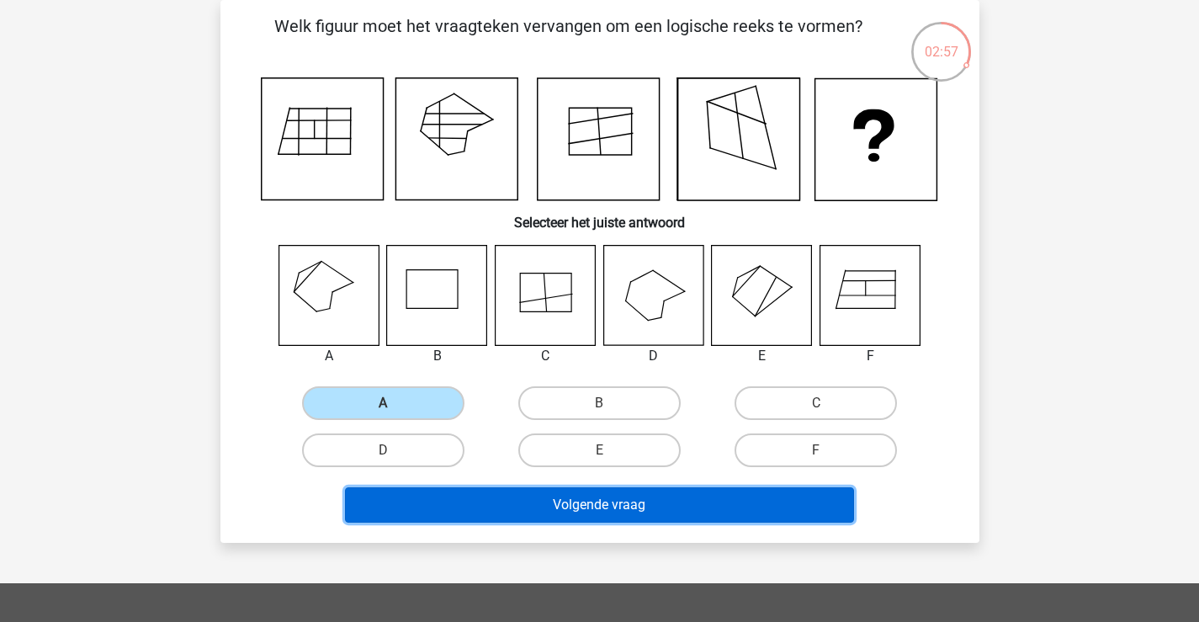
click at [528, 500] on button "Volgende vraag" at bounding box center [599, 504] width 509 height 35
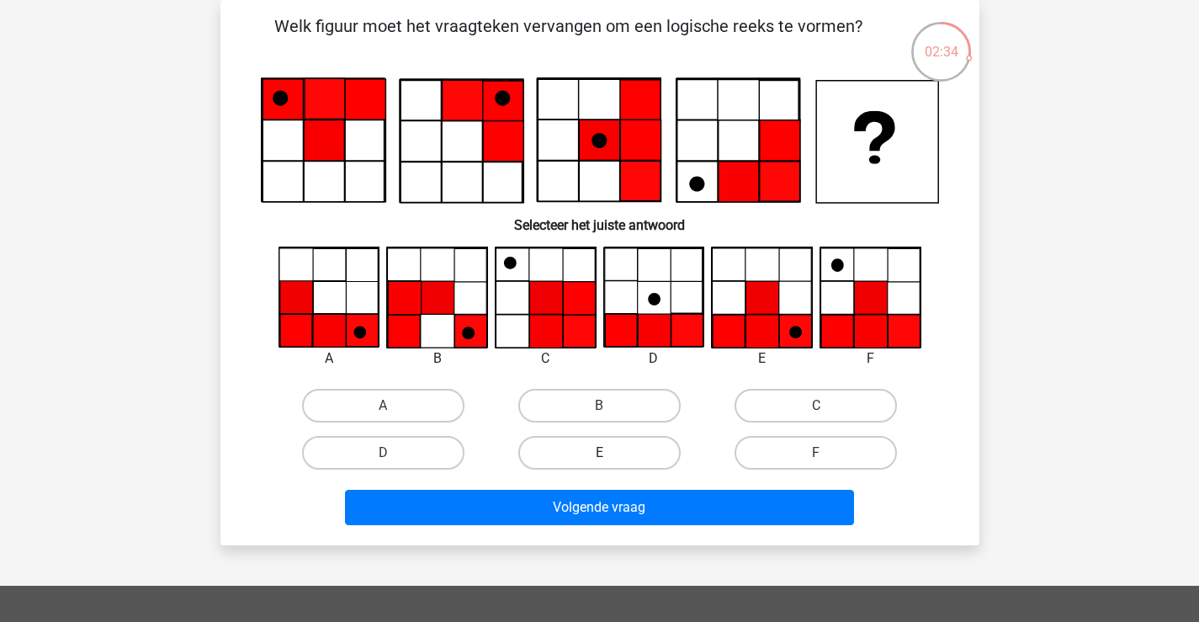
click at [617, 447] on label "E" at bounding box center [599, 453] width 162 height 34
click at [610, 453] on input "E" at bounding box center [604, 458] width 11 height 11
radio input "true"
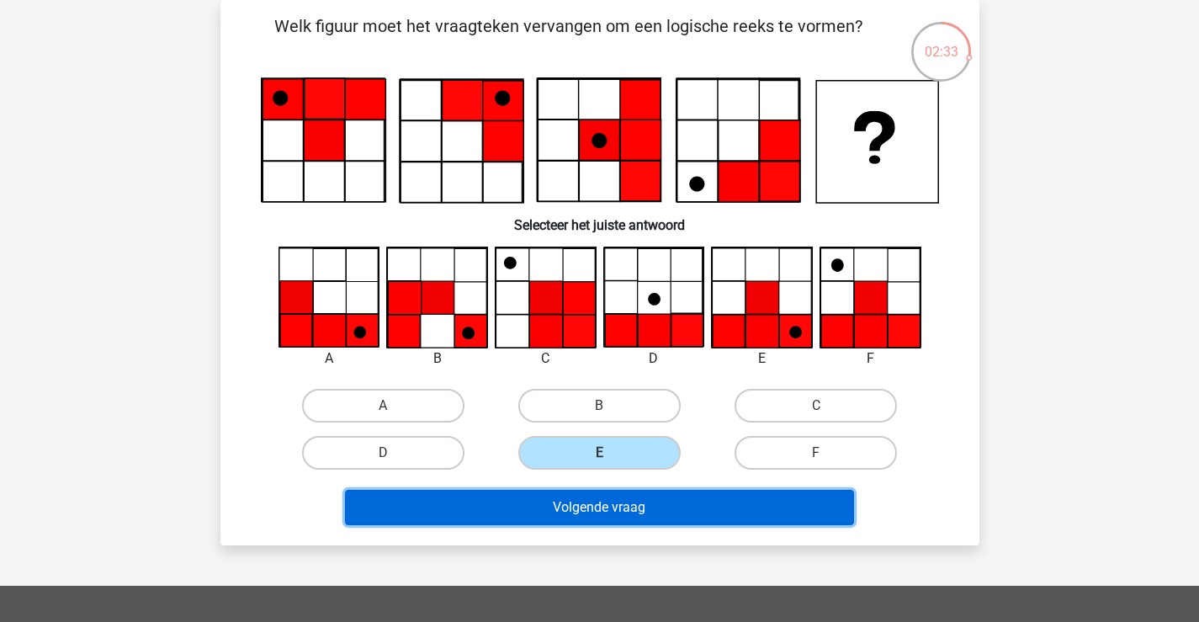
click at [609, 507] on button "Volgende vraag" at bounding box center [599, 507] width 509 height 35
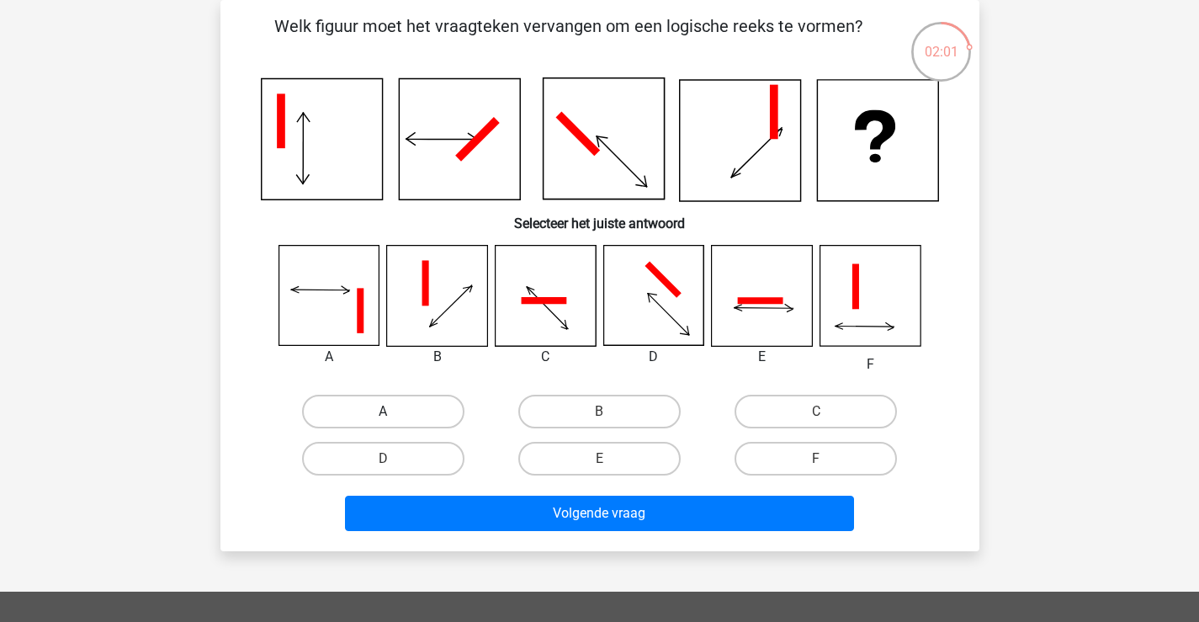
click at [360, 405] on label "A" at bounding box center [383, 412] width 162 height 34
click at [383, 411] on input "A" at bounding box center [388, 416] width 11 height 11
radio input "true"
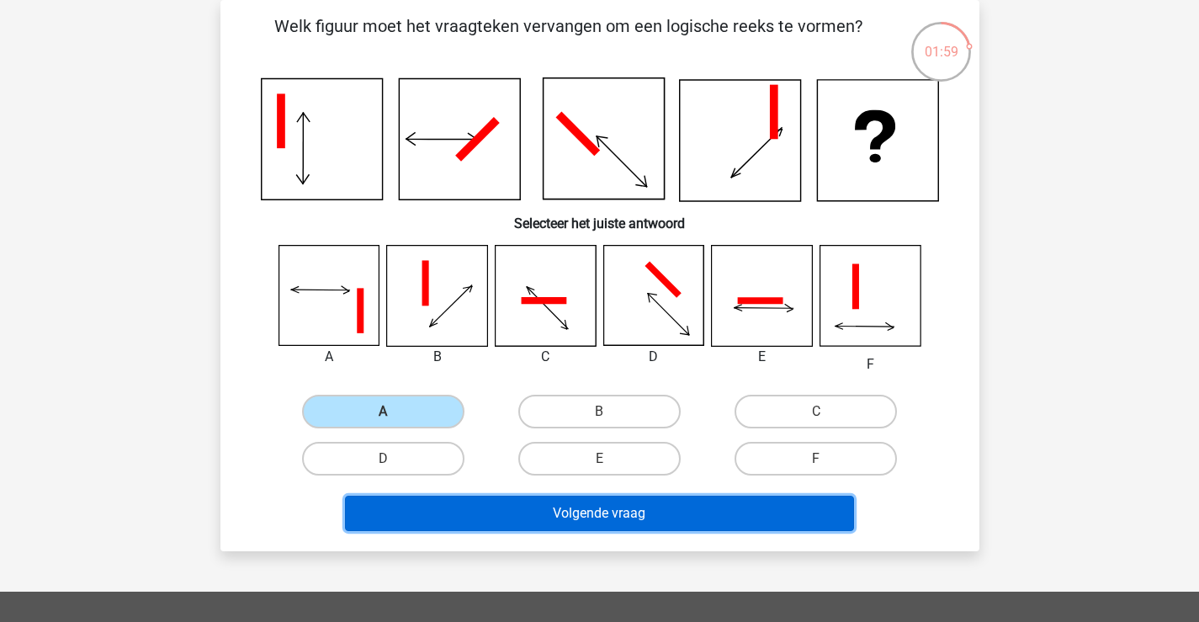
click at [571, 514] on button "Volgende vraag" at bounding box center [599, 513] width 509 height 35
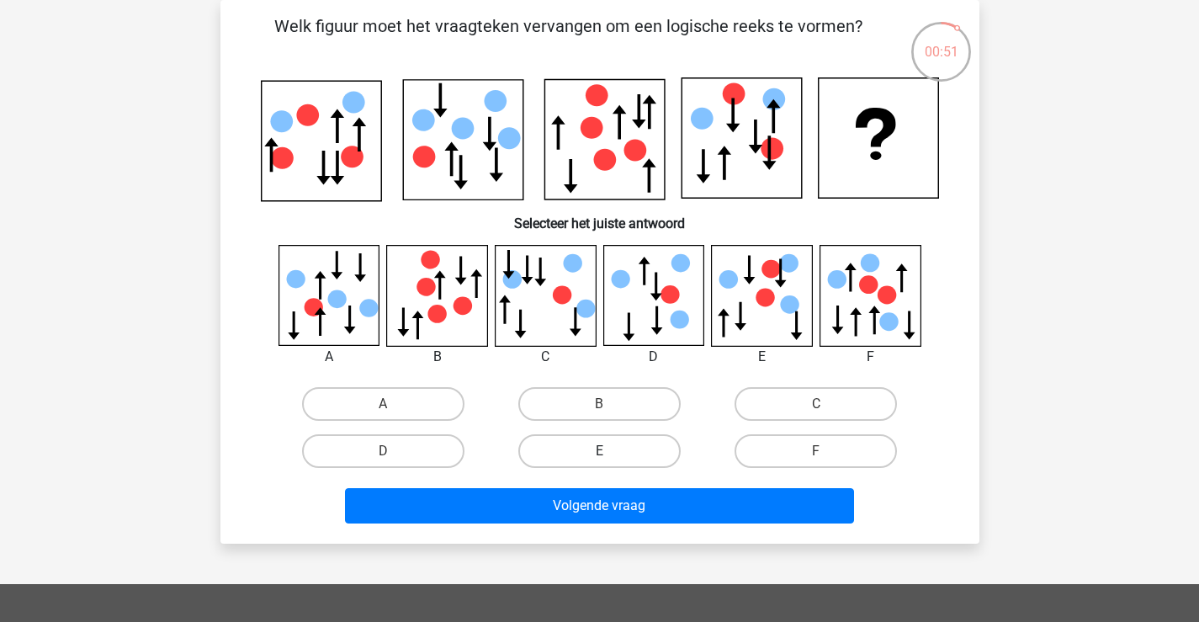
click at [609, 438] on label "E" at bounding box center [599, 451] width 162 height 34
click at [609, 451] on input "E" at bounding box center [604, 456] width 11 height 11
radio input "true"
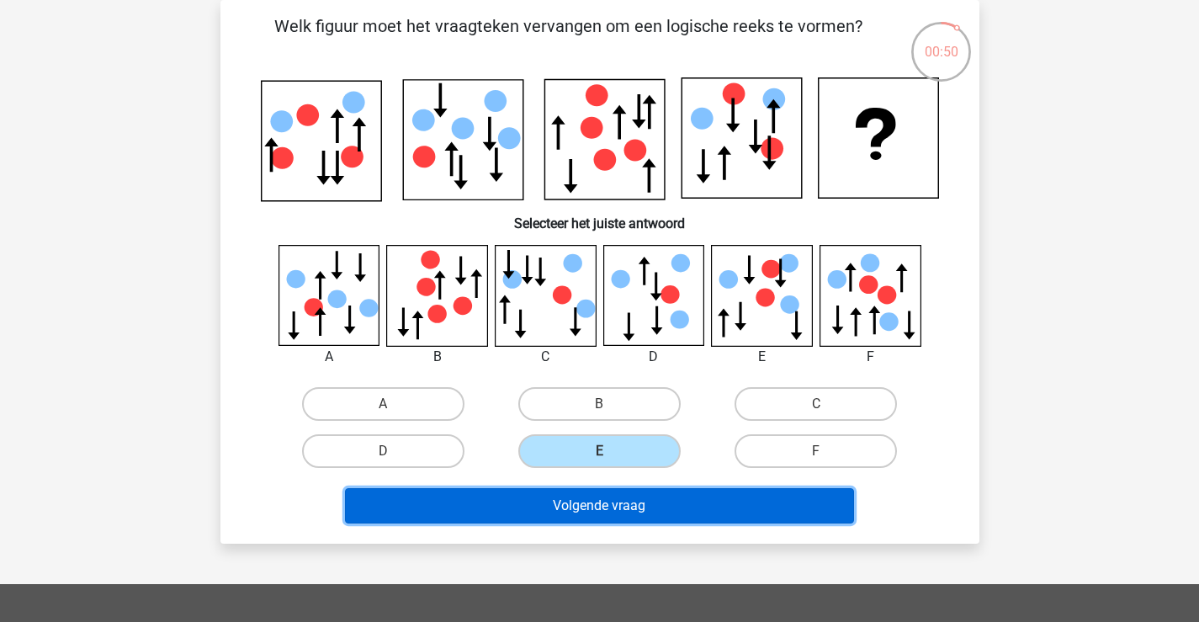
click at [592, 488] on button "Volgende vraag" at bounding box center [599, 505] width 509 height 35
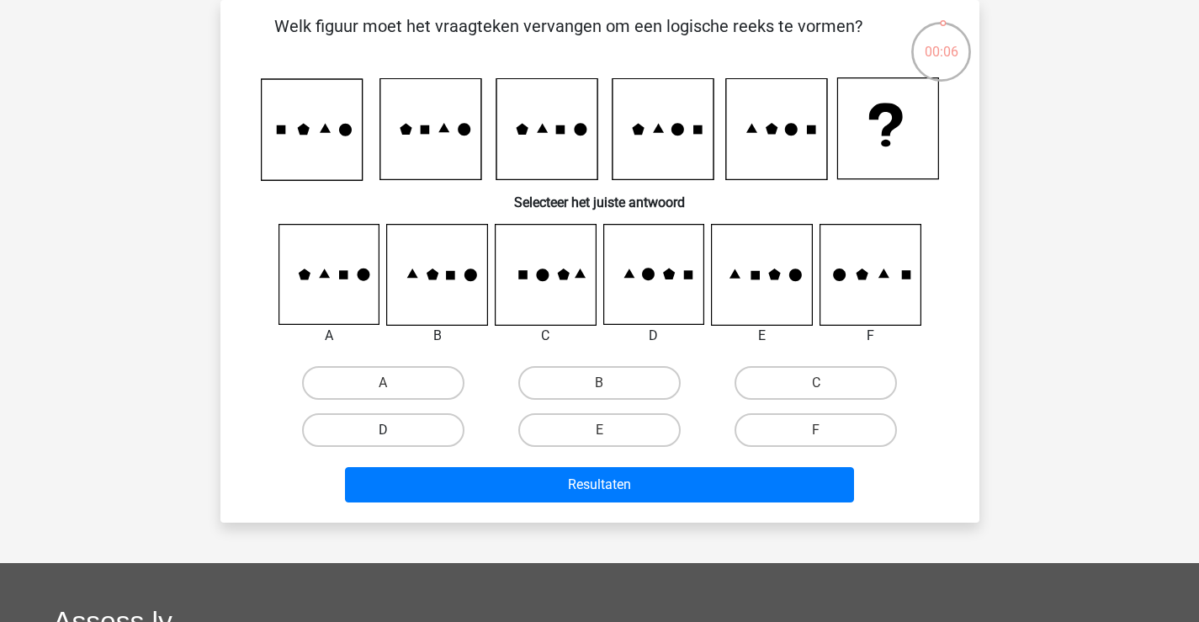
click at [445, 442] on label "D" at bounding box center [383, 430] width 162 height 34
click at [394, 441] on input "D" at bounding box center [388, 435] width 11 height 11
radio input "true"
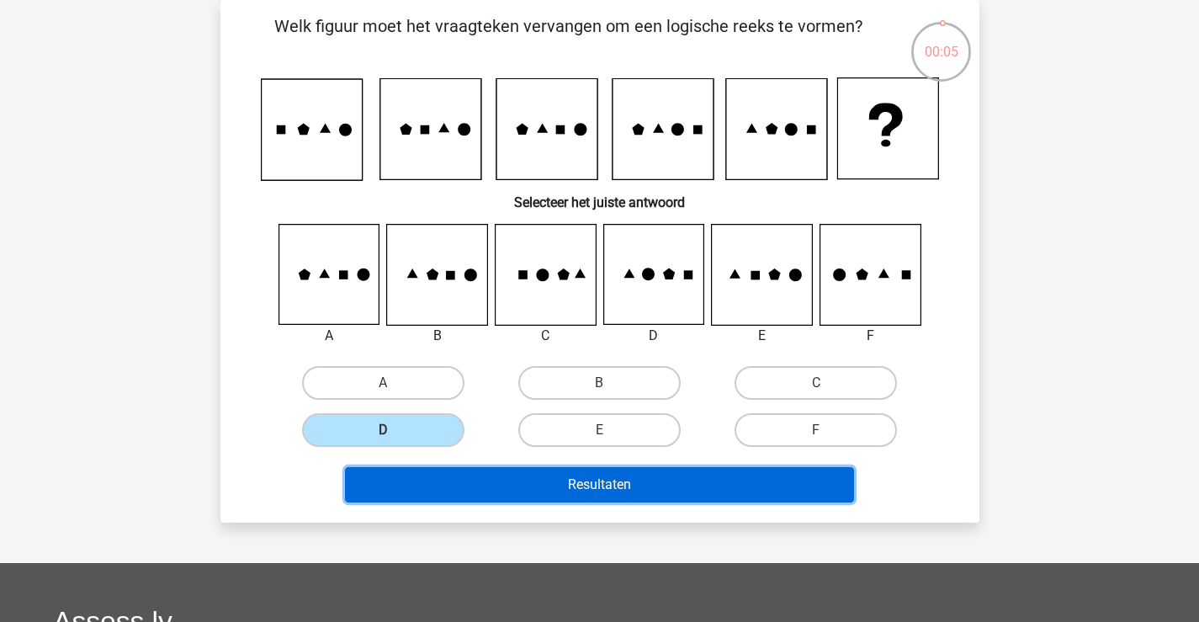
click at [446, 489] on button "Resultaten" at bounding box center [599, 484] width 509 height 35
